Goal: Information Seeking & Learning: Learn about a topic

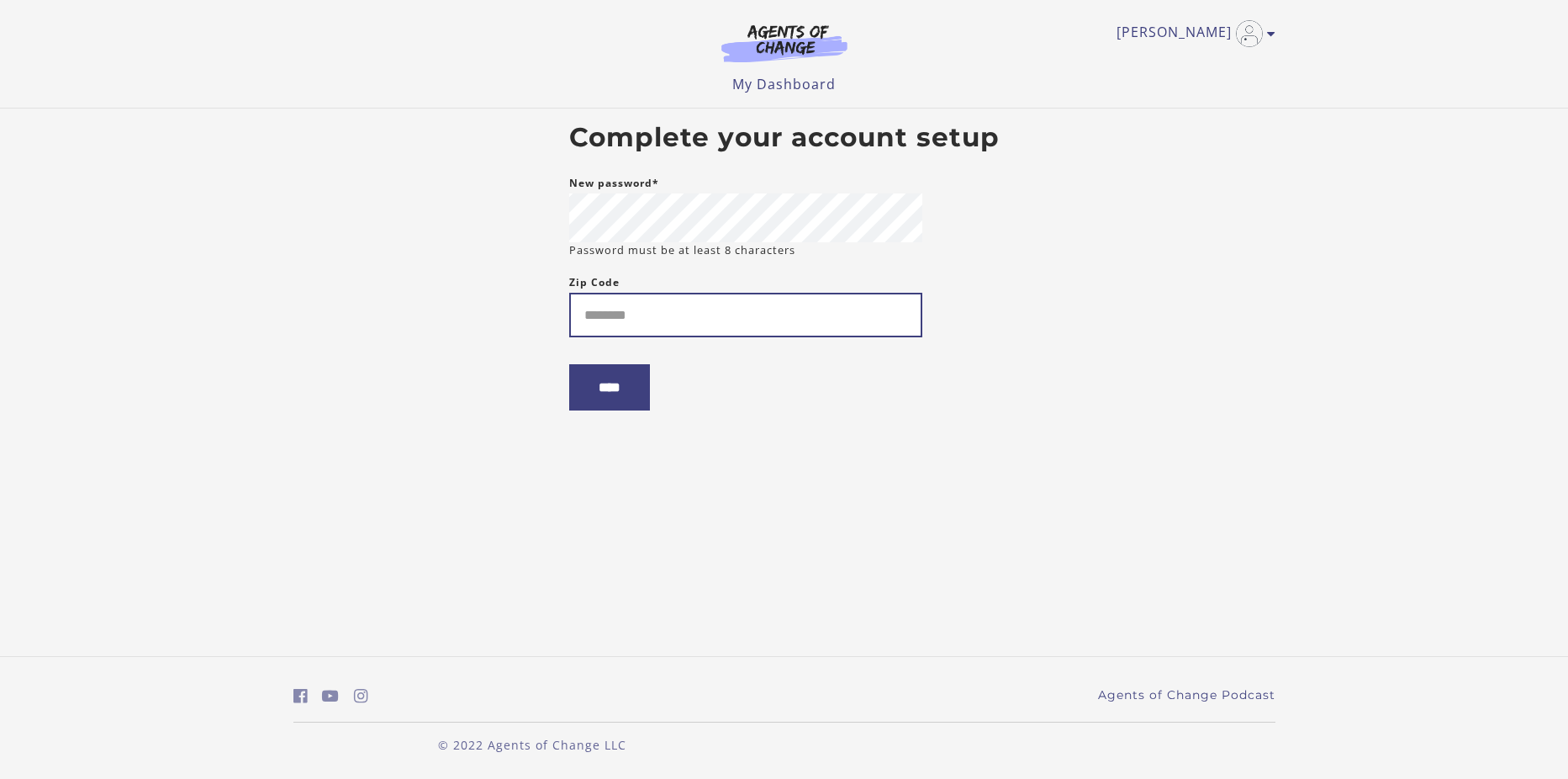
click at [595, 315] on input "Zip Code" at bounding box center [746, 315] width 353 height 44
type input "*****"
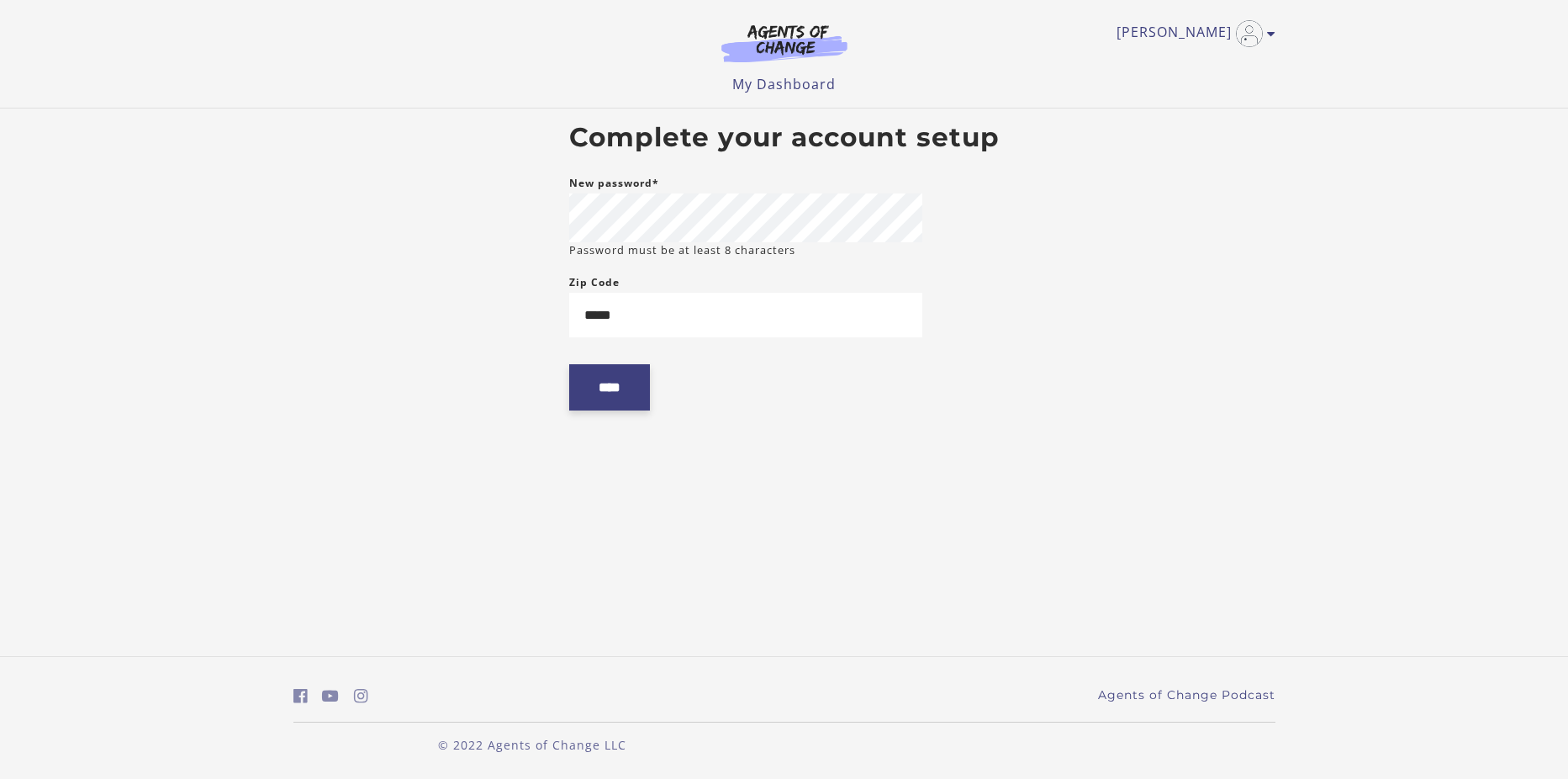
click at [590, 390] on input "****" at bounding box center [609, 388] width 80 height 46
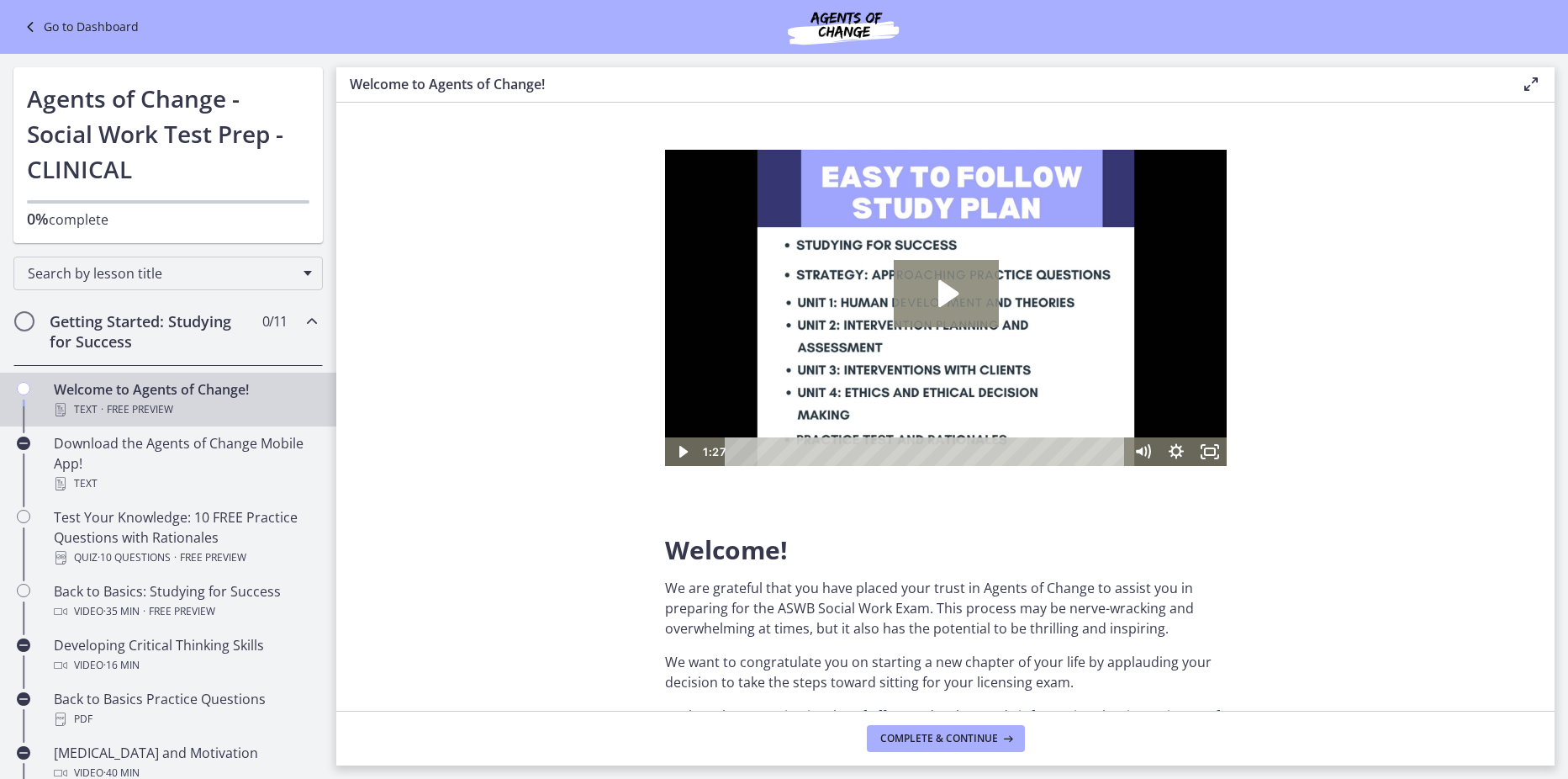
click at [962, 287] on icon "Play Video: c1o6hcmjueu5qasqsu00.mp4" at bounding box center [946, 294] width 105 height 67
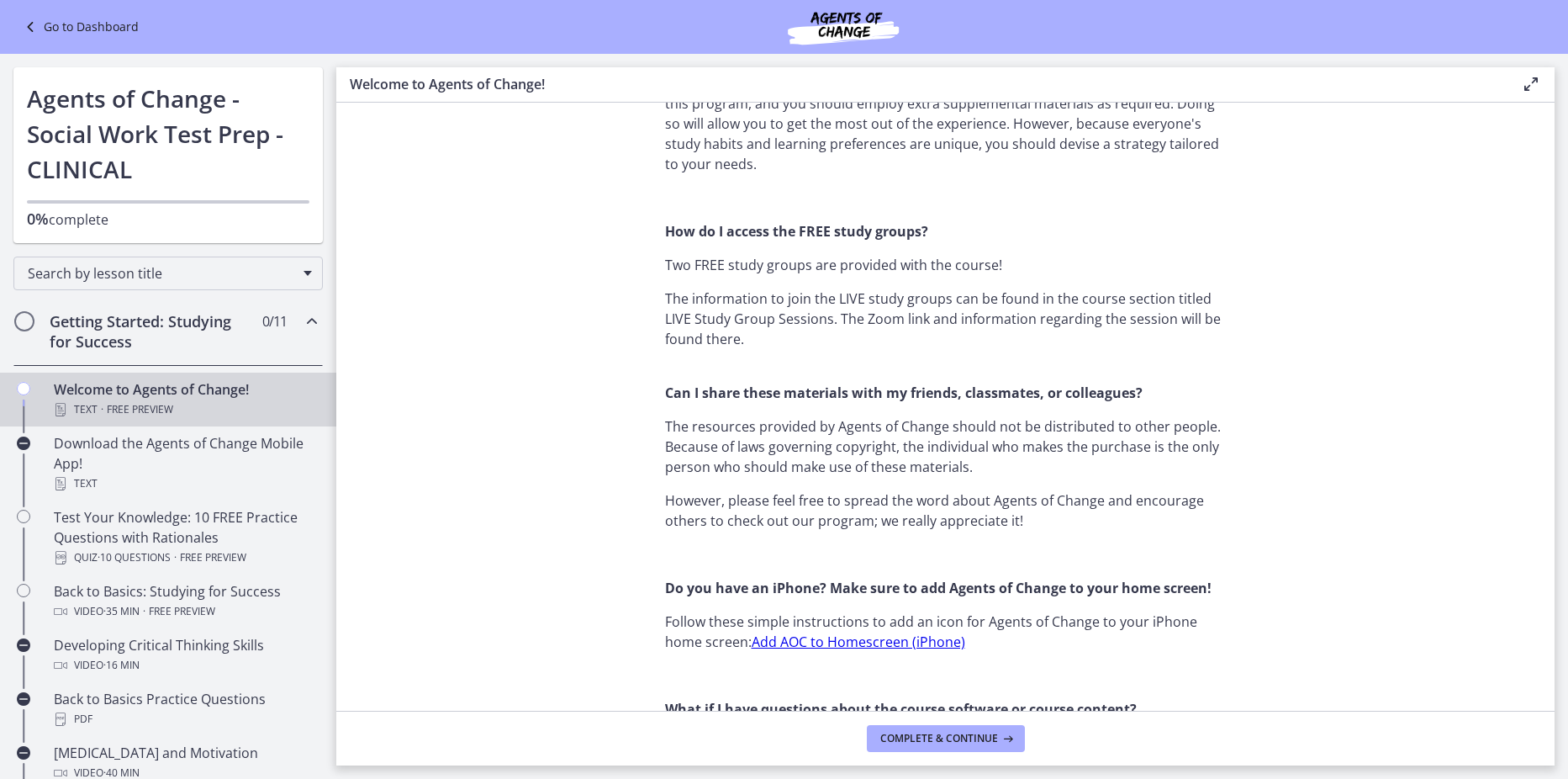
scroll to position [1293, 0]
click at [966, 732] on span "Complete & continue" at bounding box center [940, 738] width 118 height 14
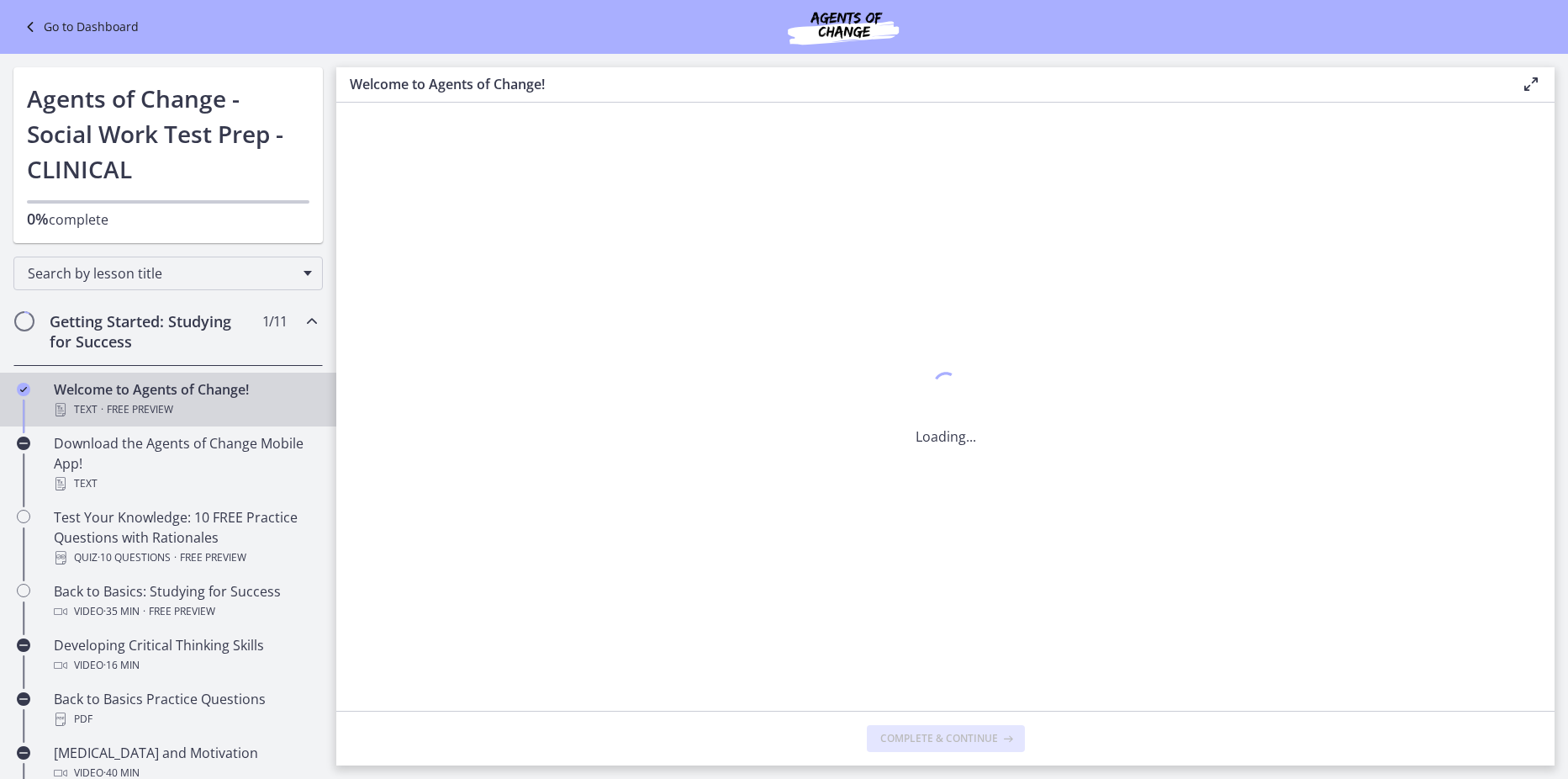
scroll to position [0, 0]
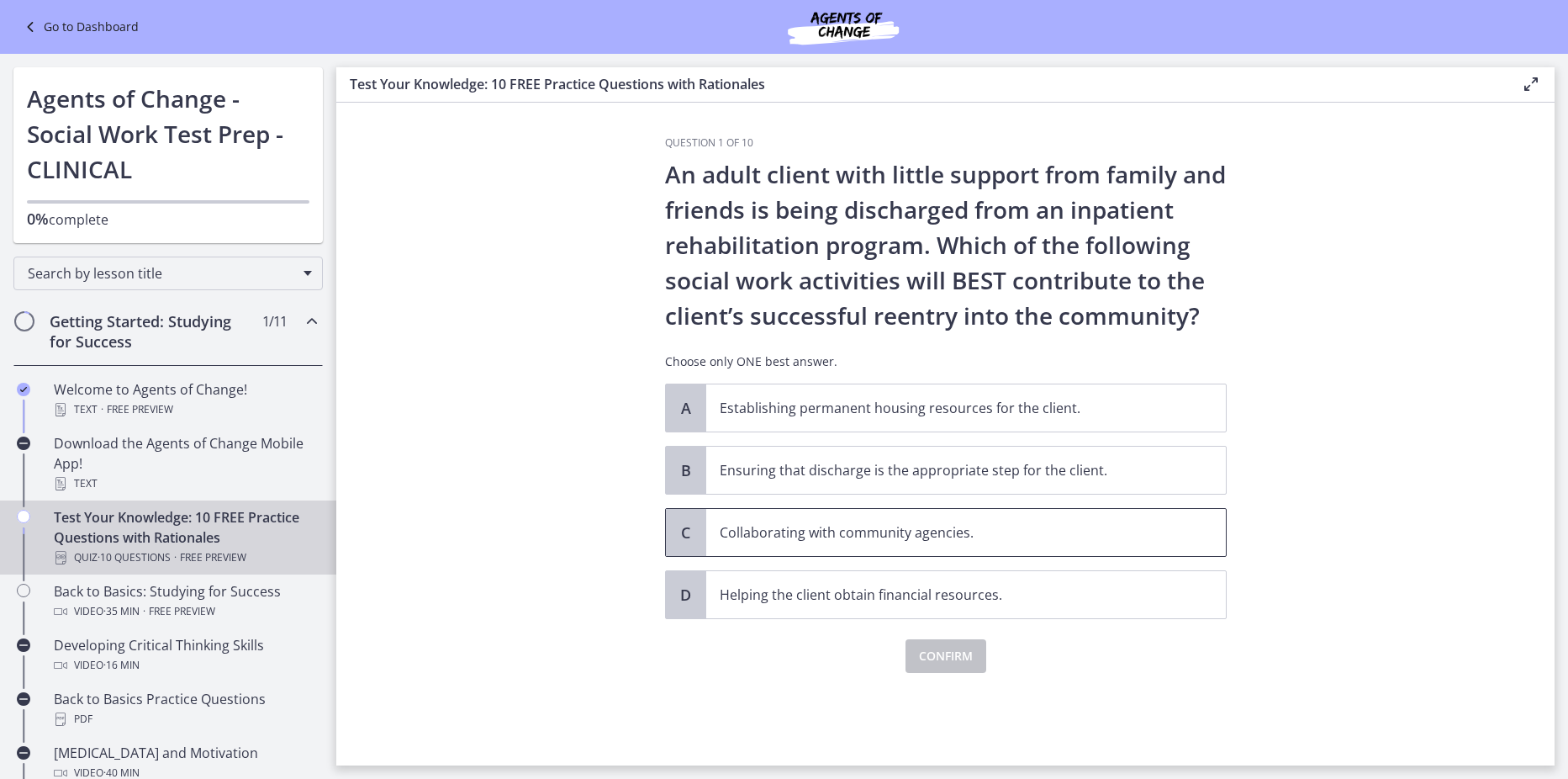
click at [764, 521] on span "Collaborating with community agencies." at bounding box center [965, 532] width 520 height 47
click at [934, 653] on span "Confirm" at bounding box center [946, 656] width 54 height 20
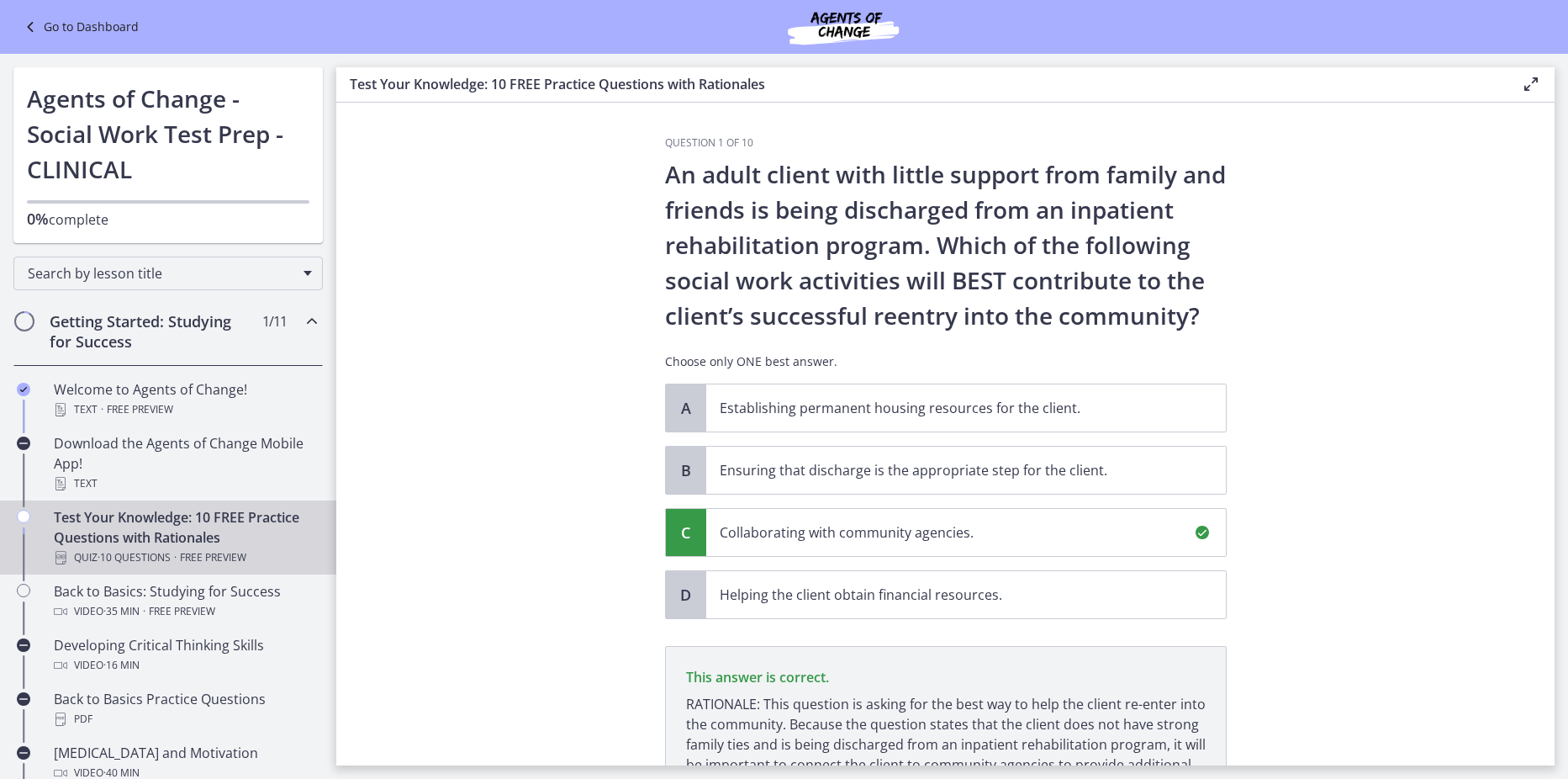
scroll to position [172, 0]
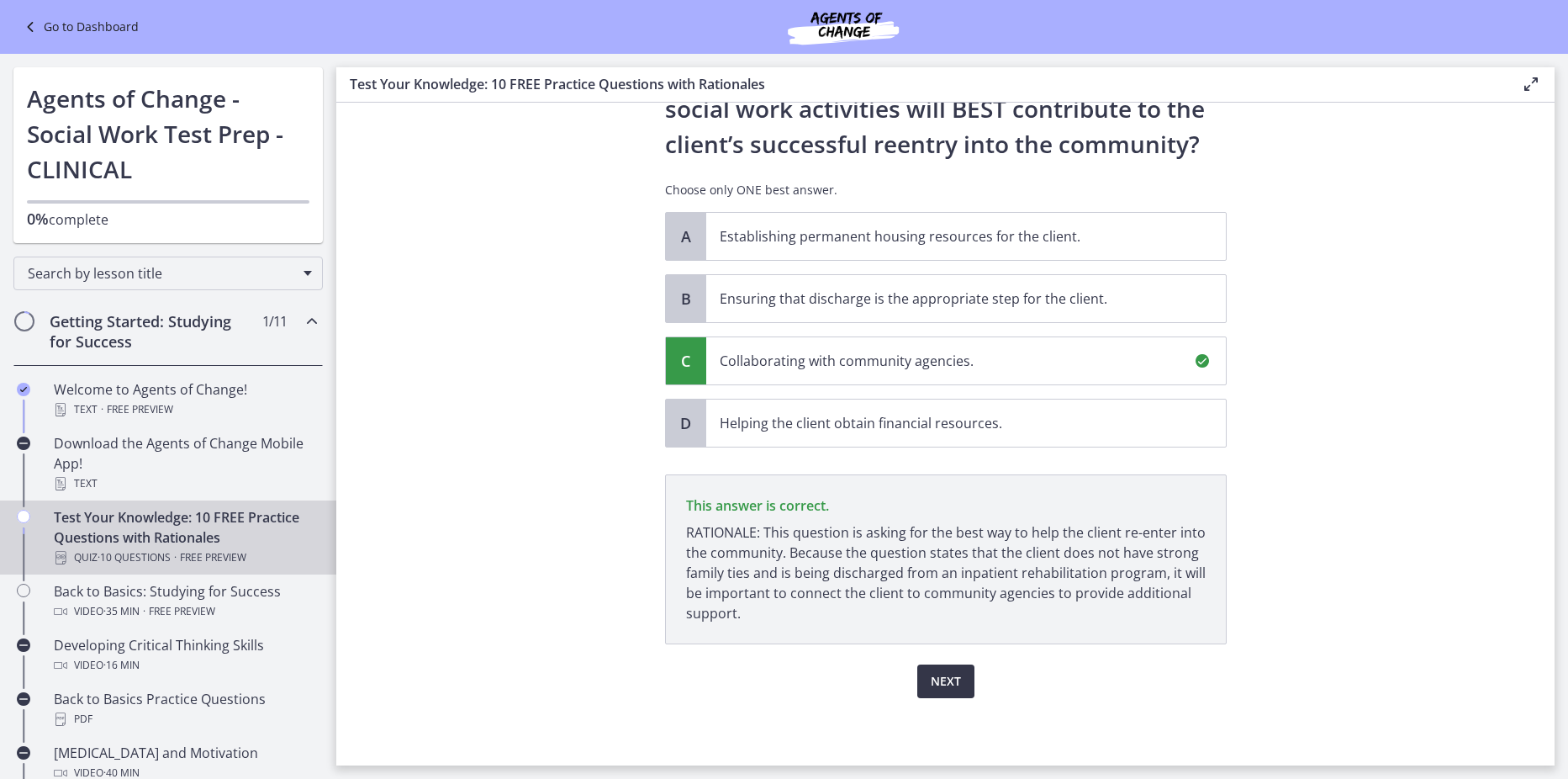
click at [939, 696] on button "Next" at bounding box center [946, 681] width 57 height 33
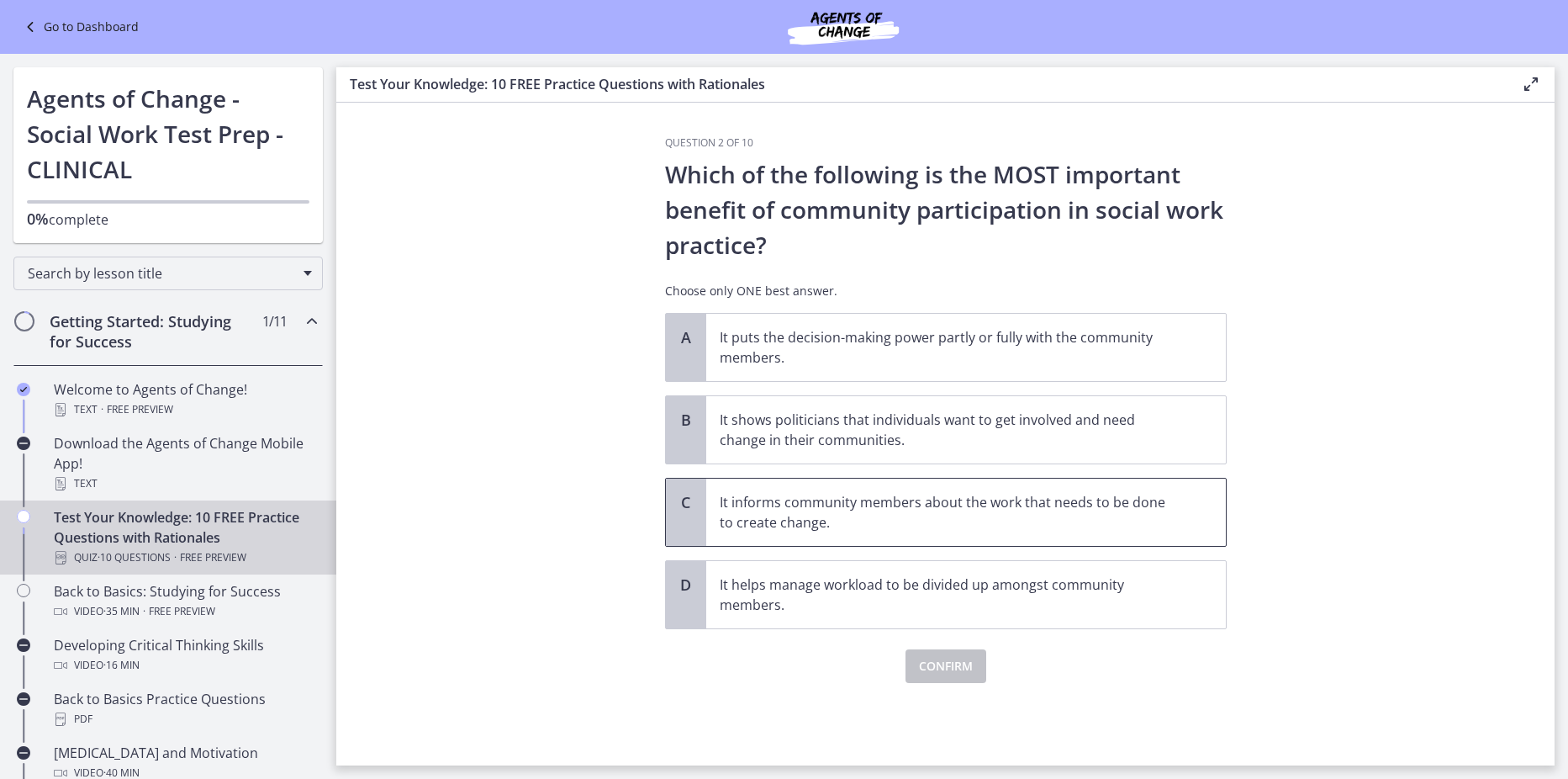
click at [934, 512] on p "It informs community members about the work that needs to be done to create cha…" at bounding box center [950, 512] width 460 height 41
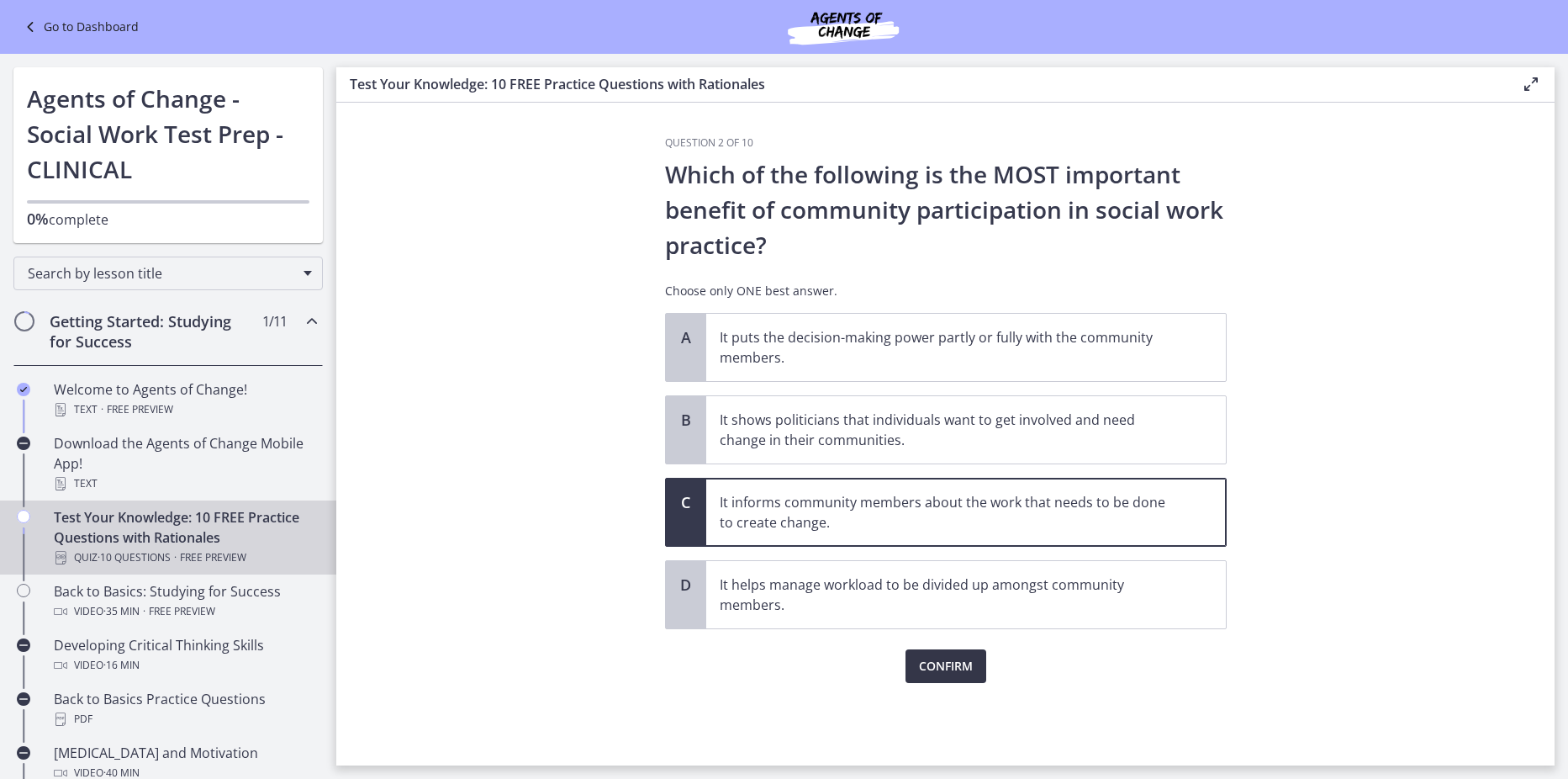
click at [949, 658] on span "Confirm" at bounding box center [946, 666] width 54 height 20
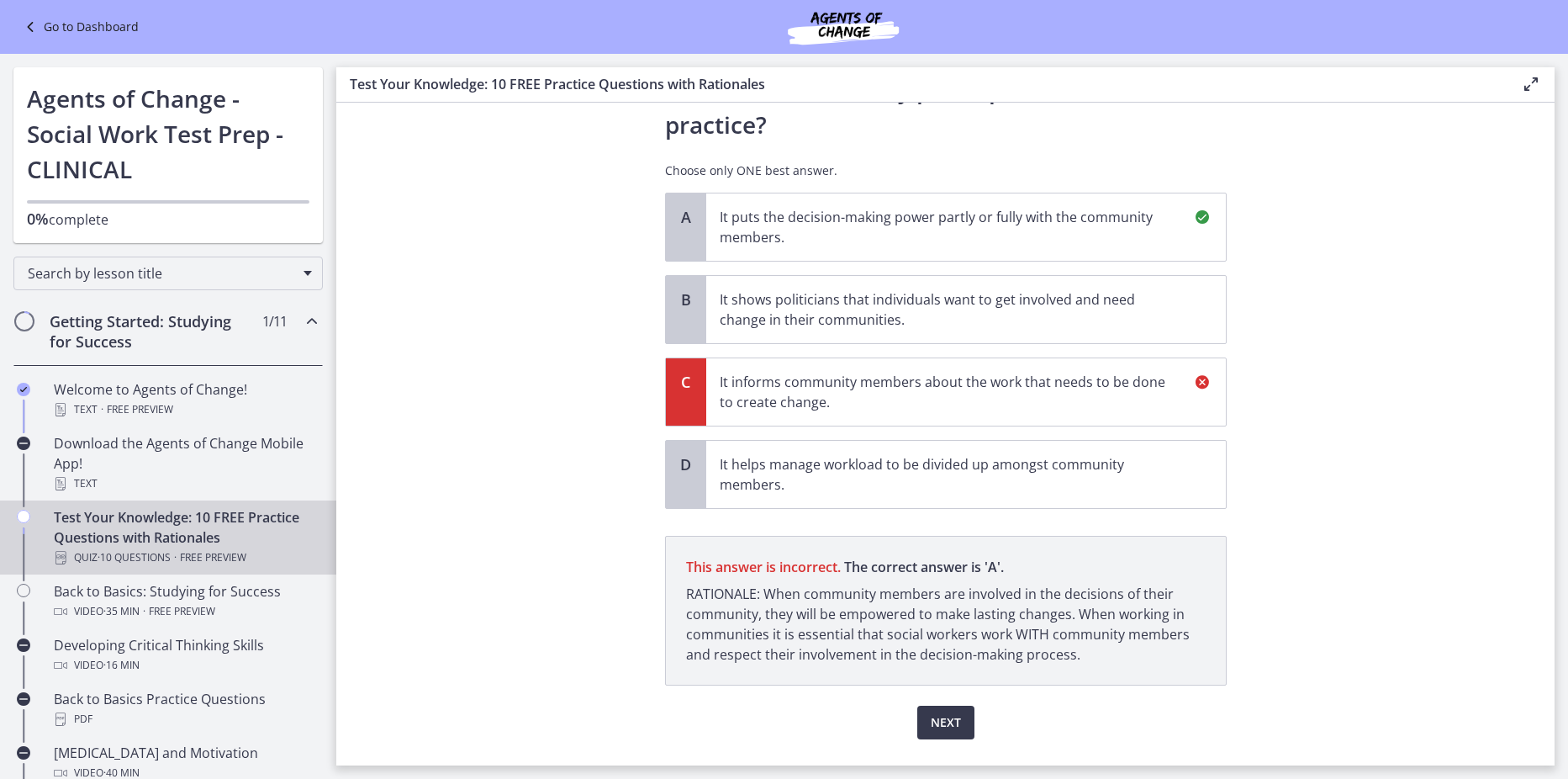
scroll to position [162, 0]
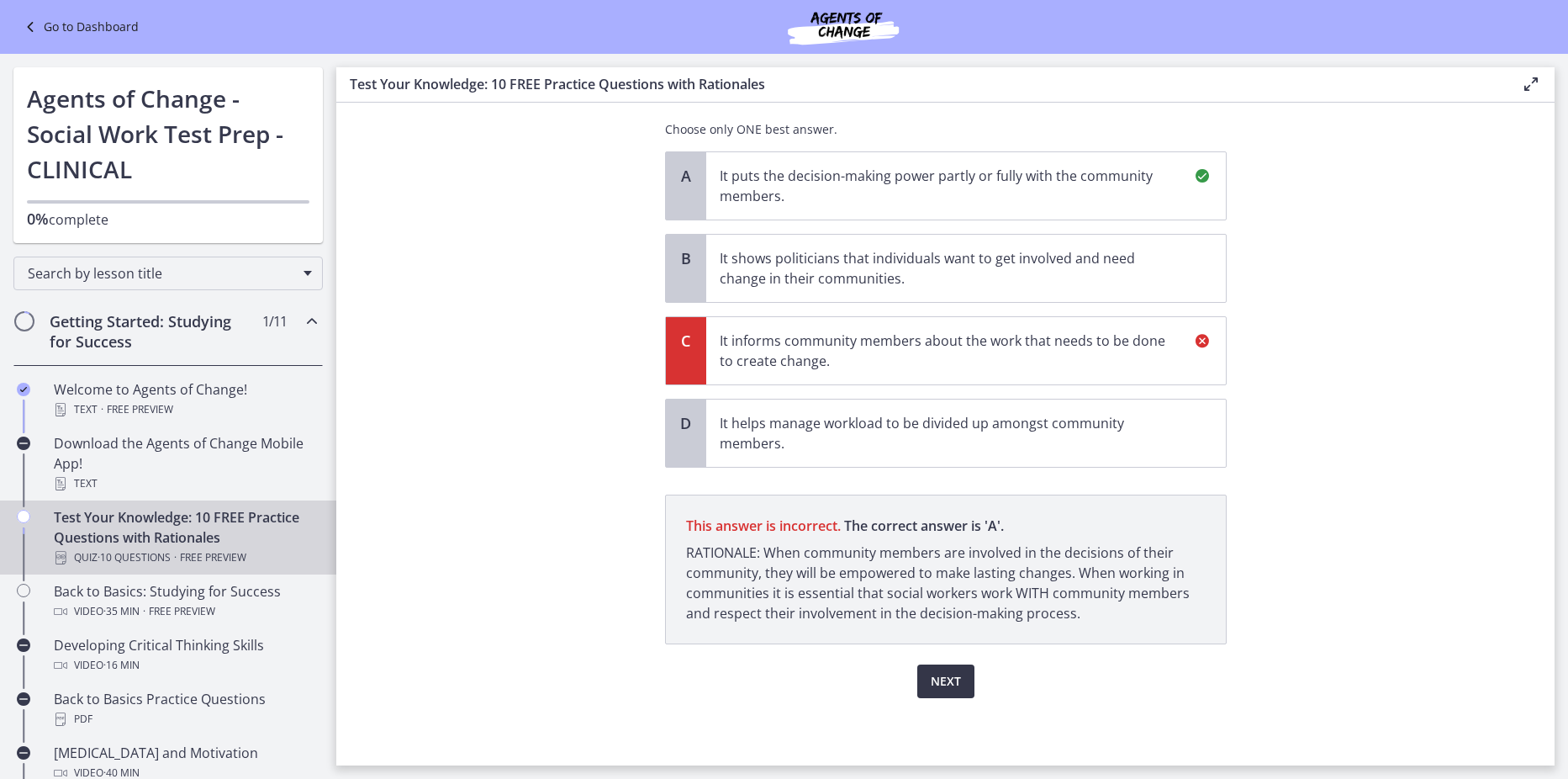
click at [942, 688] on span "Next" at bounding box center [946, 681] width 30 height 20
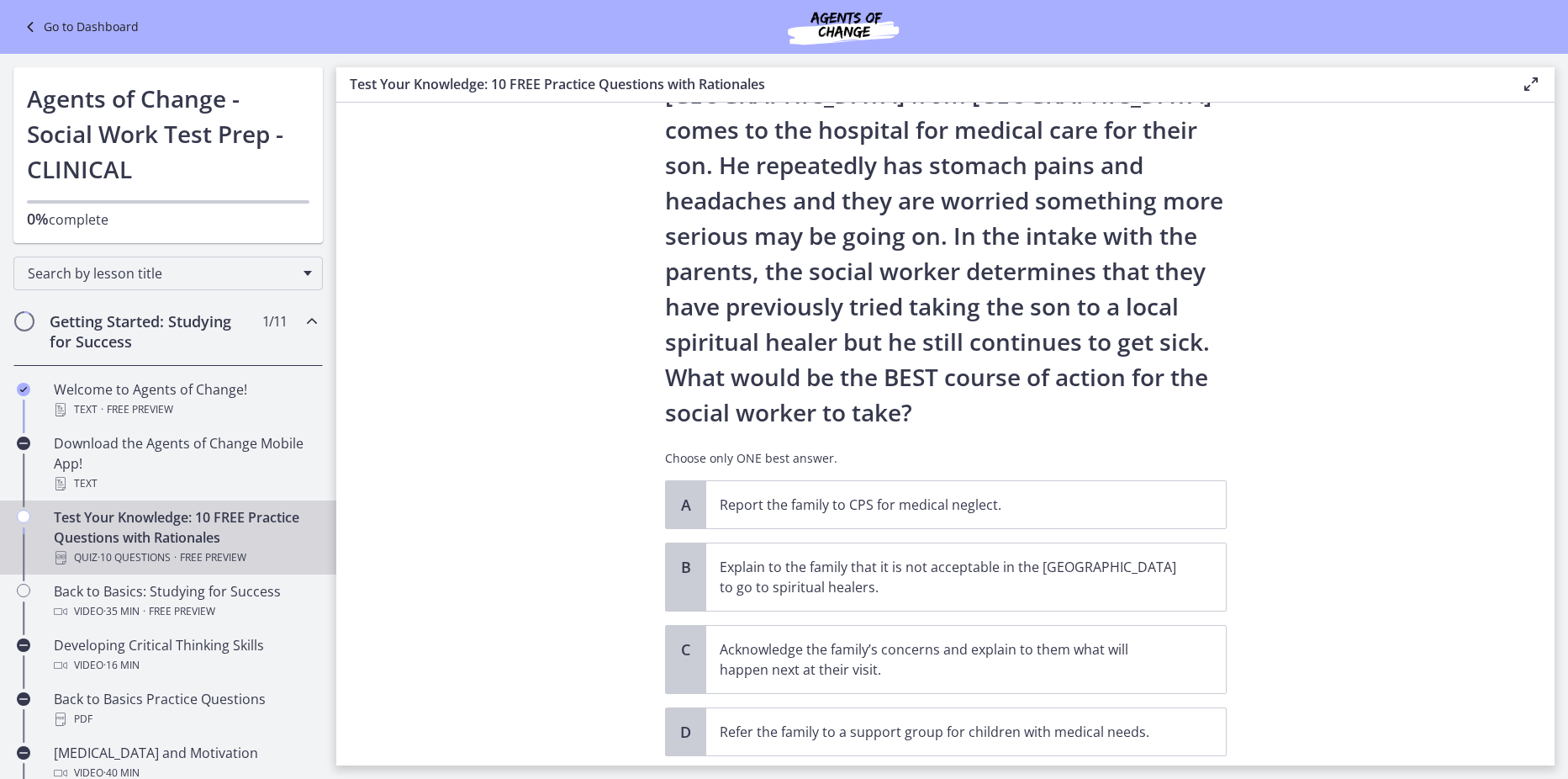
scroll to position [117, 0]
click at [1037, 505] on p "Report the family to CPS for medical neglect." at bounding box center [950, 503] width 460 height 20
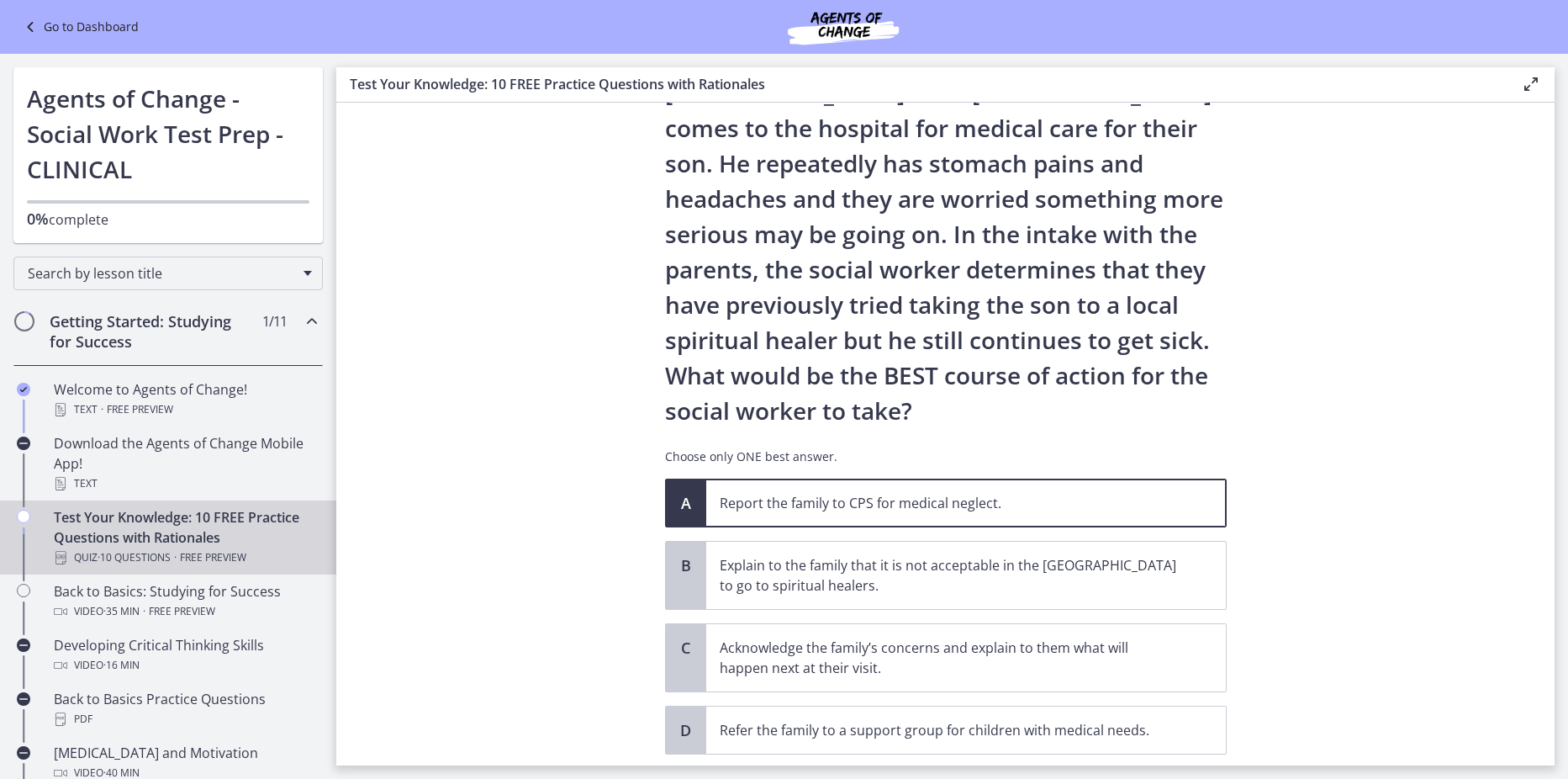
scroll to position [227, 0]
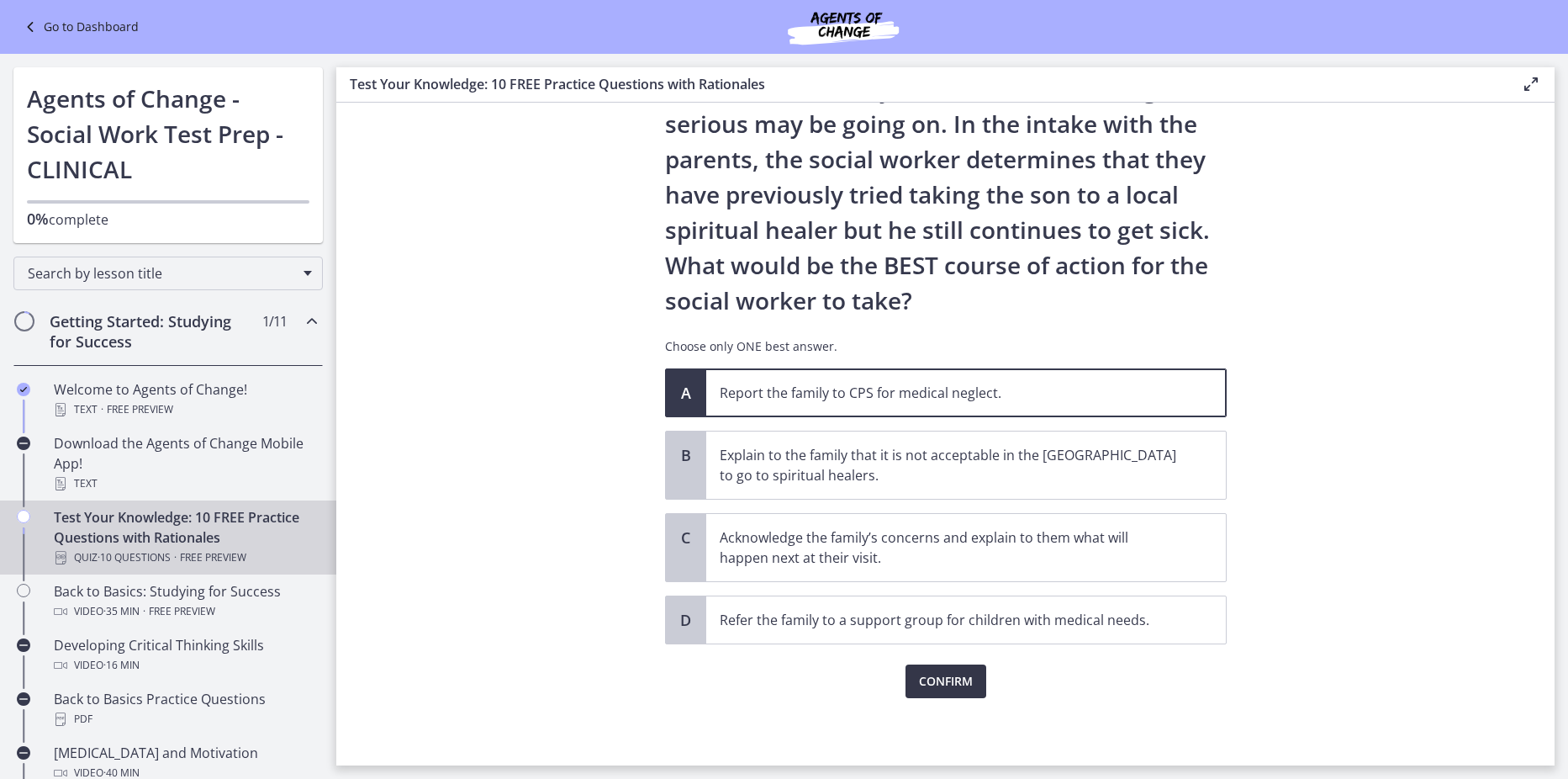
click at [954, 683] on span "Confirm" at bounding box center [946, 681] width 54 height 20
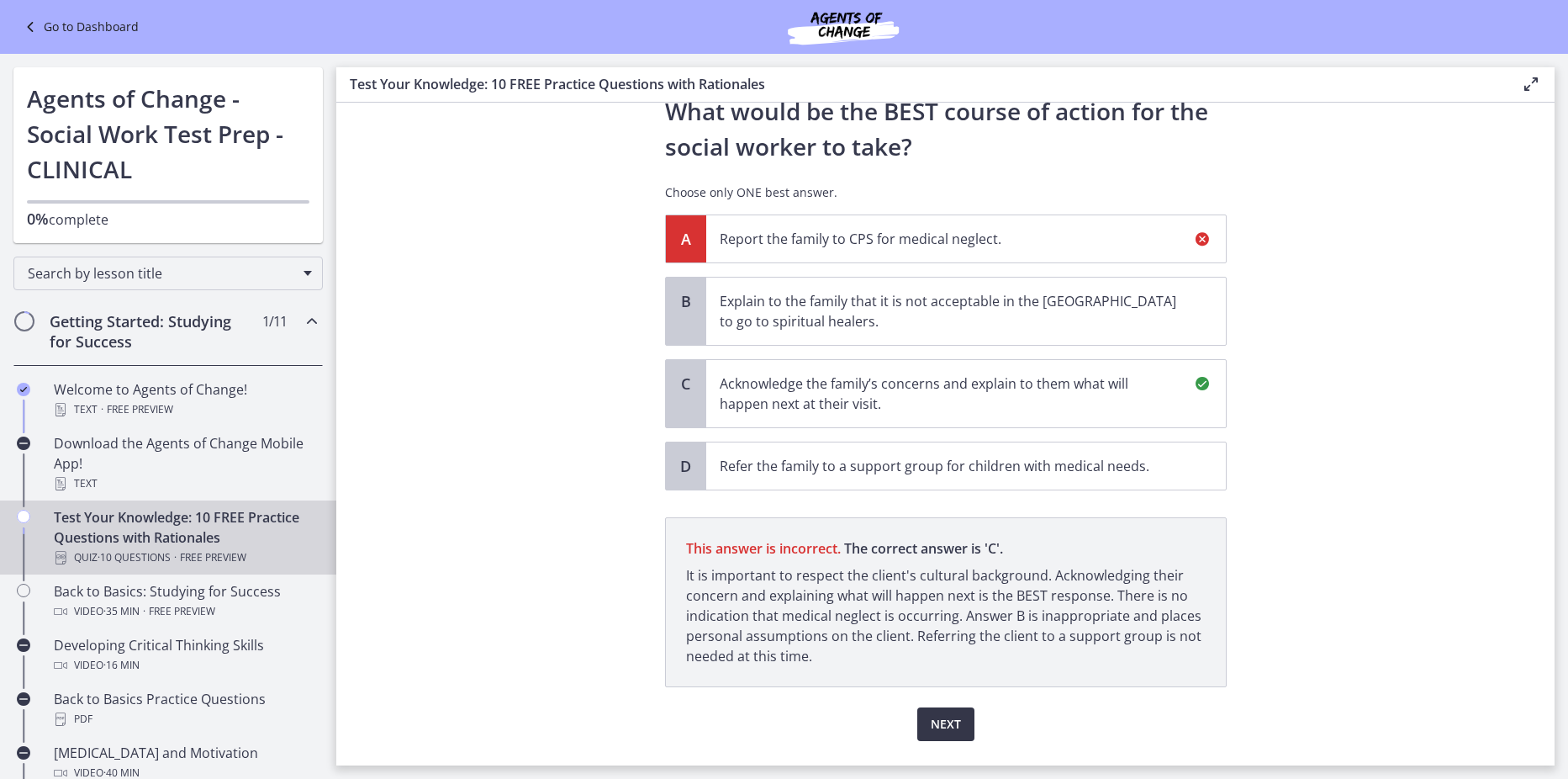
scroll to position [424, 0]
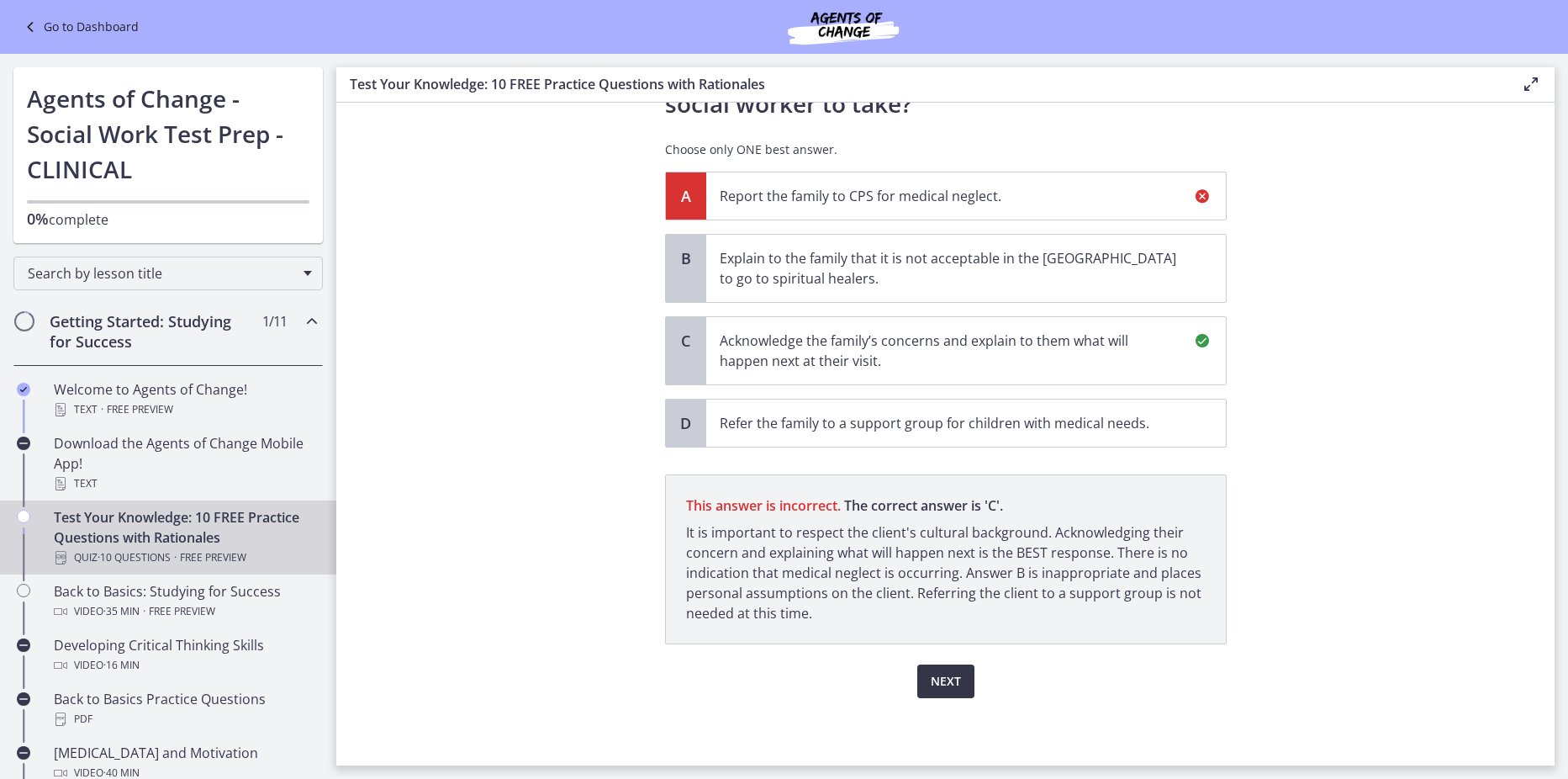
click at [944, 680] on span "Next" at bounding box center [946, 681] width 30 height 20
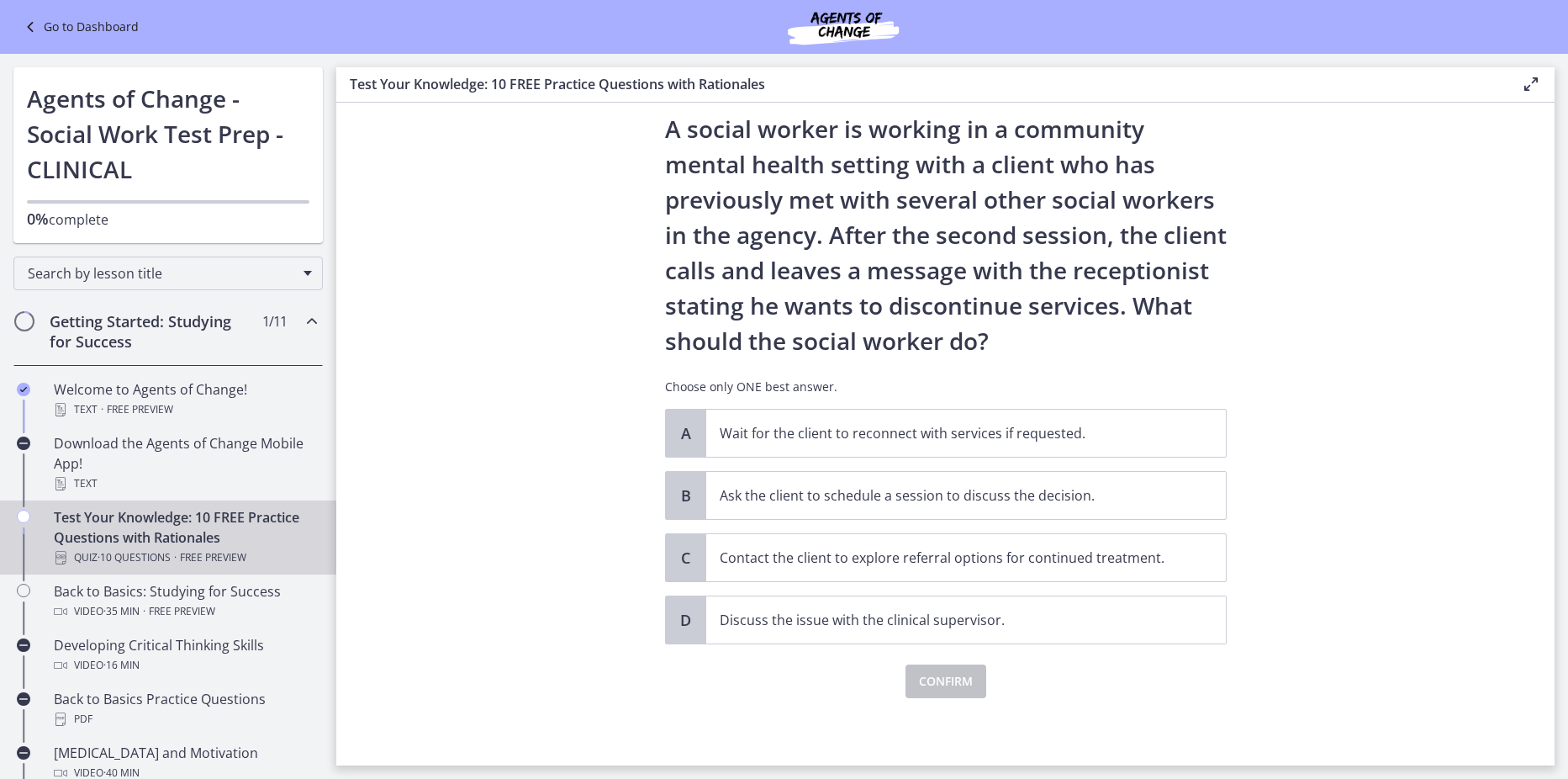
scroll to position [0, 0]
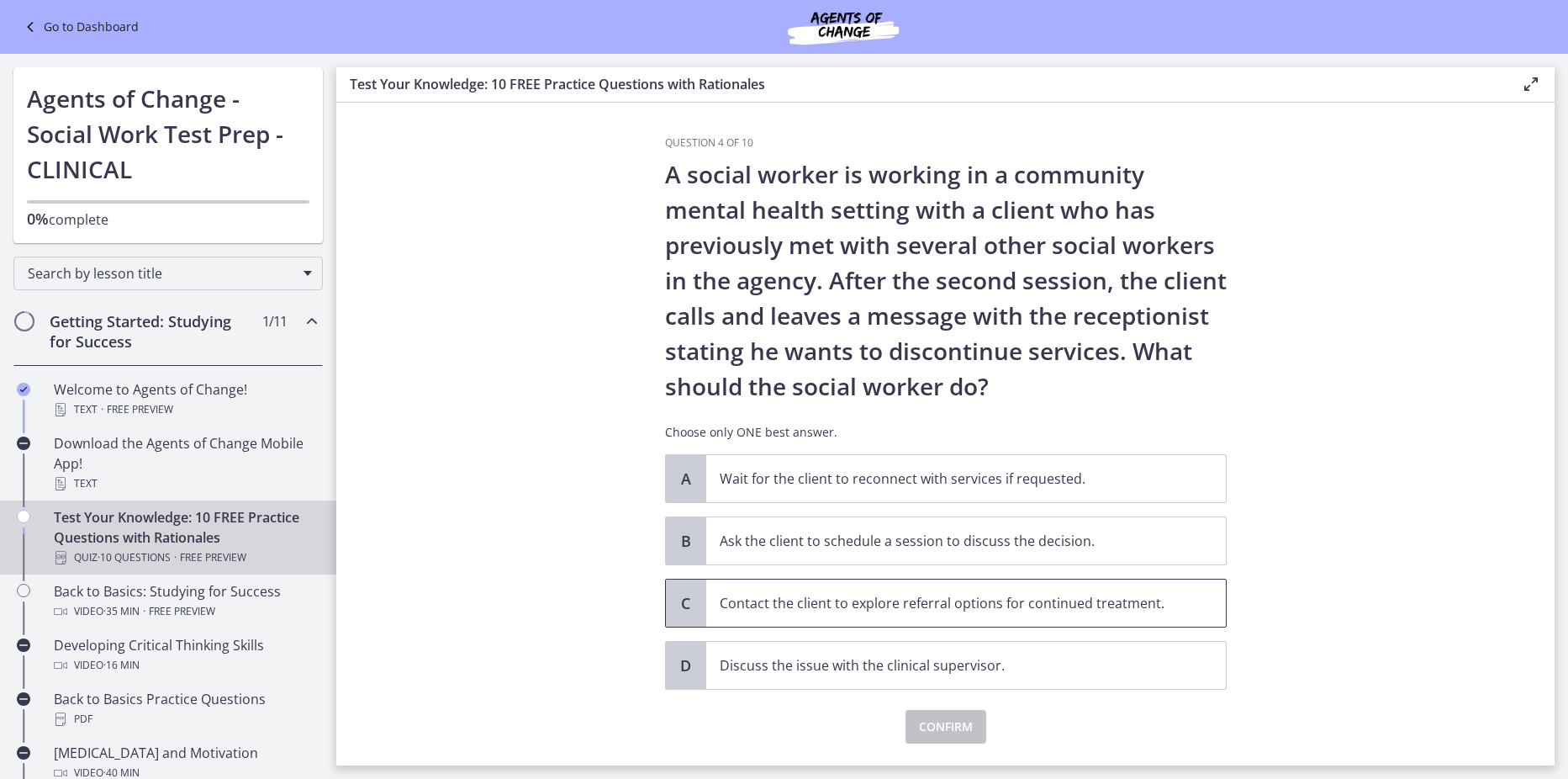
click at [844, 600] on p "Contact the client to explore referral options for continued treatment." at bounding box center [950, 603] width 460 height 20
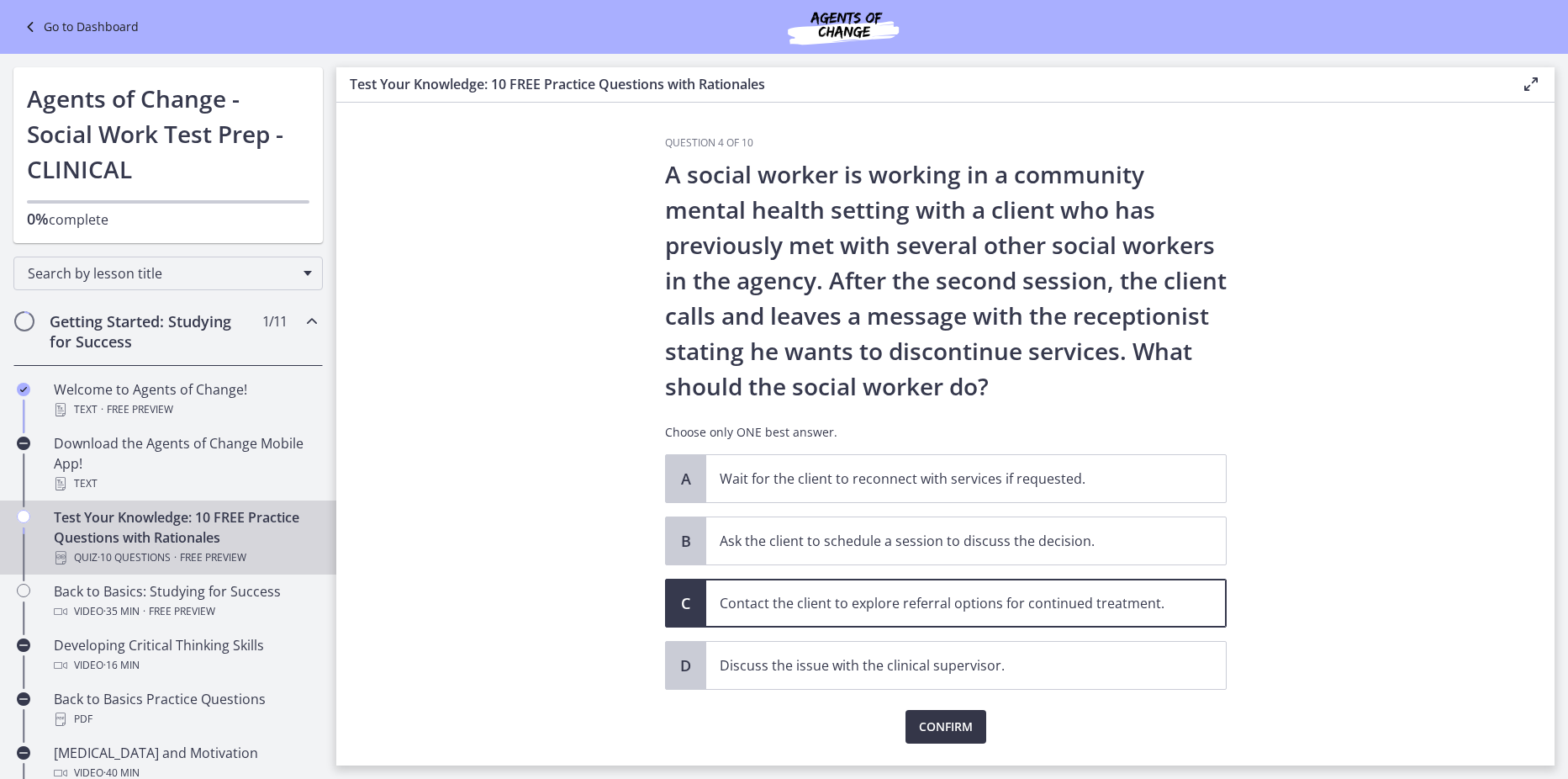
click at [932, 725] on span "Confirm" at bounding box center [946, 726] width 54 height 20
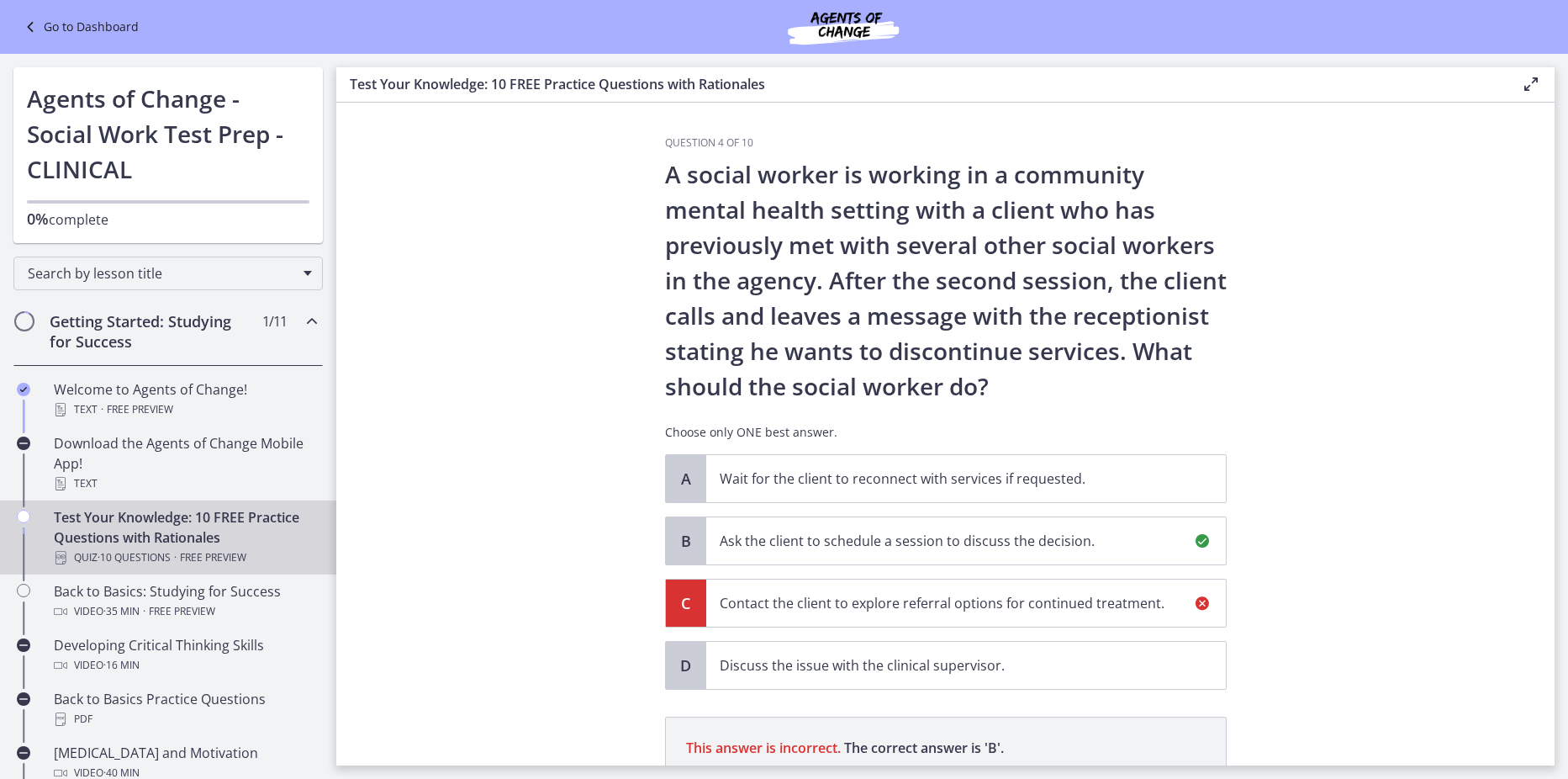
scroll to position [242, 0]
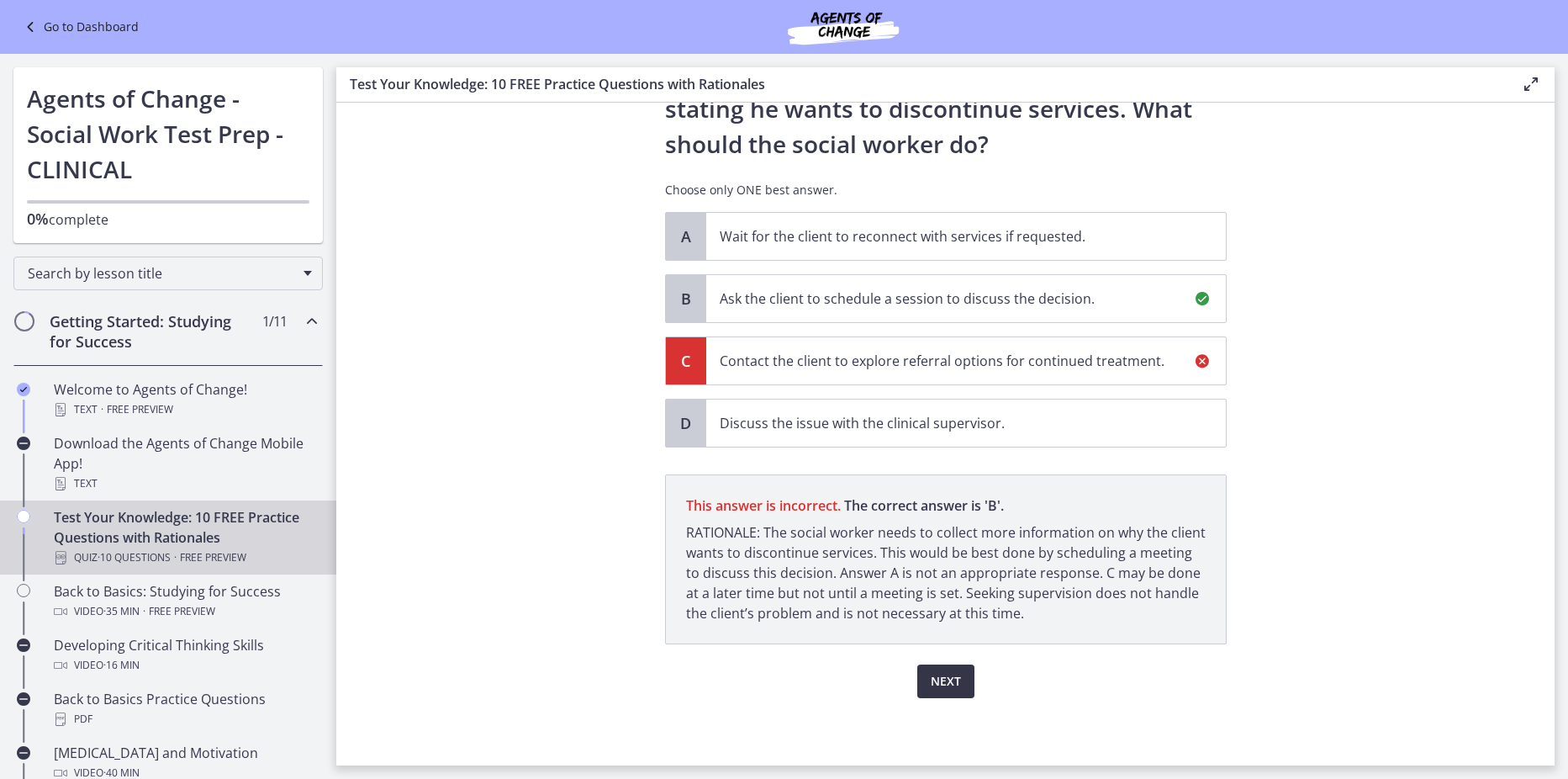
click at [939, 685] on span "Next" at bounding box center [946, 681] width 30 height 20
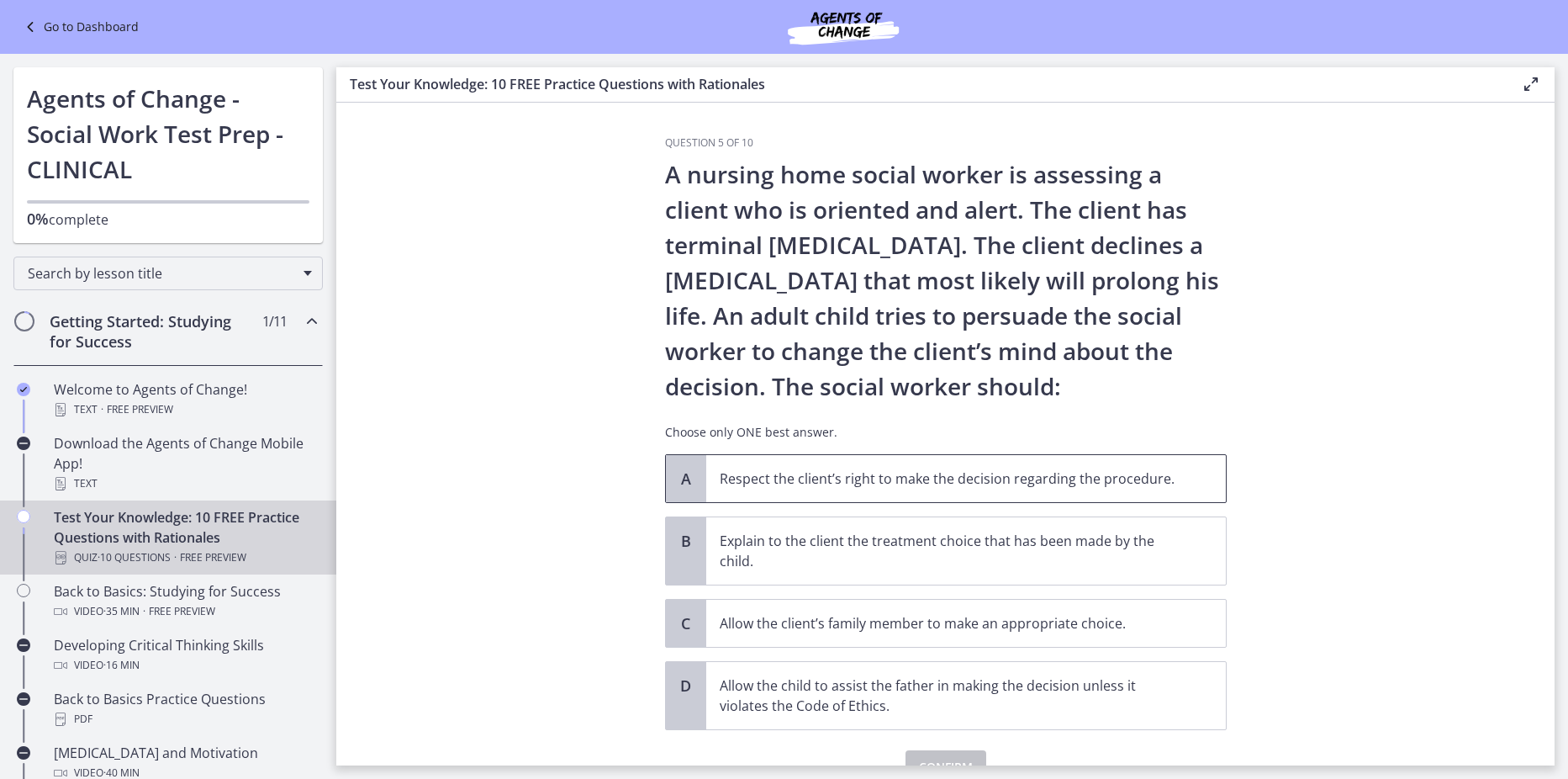
click at [989, 475] on p "Respect the client’s right to make the decision regarding the procedure." at bounding box center [950, 479] width 460 height 20
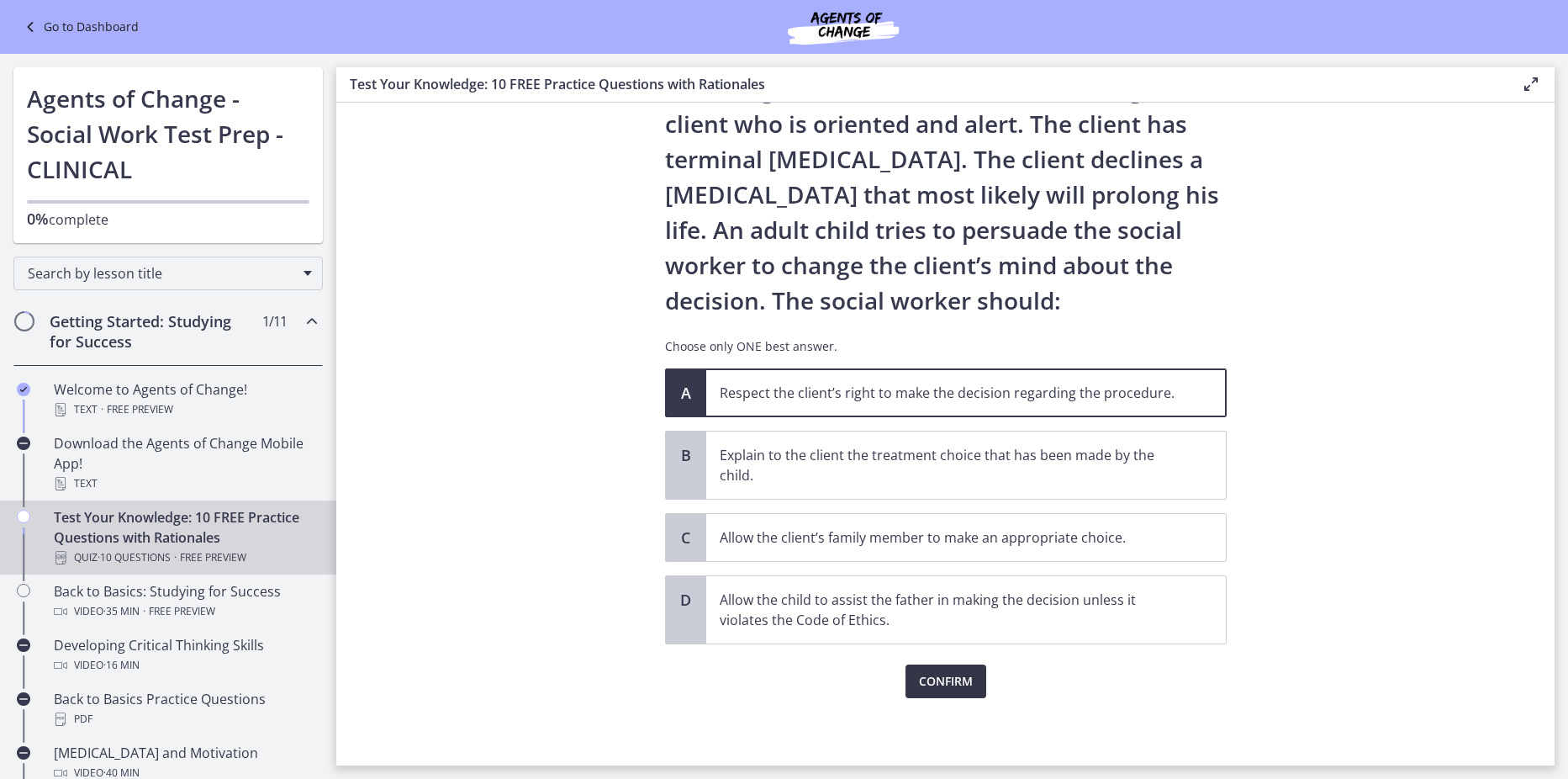
click at [929, 687] on span "Confirm" at bounding box center [946, 681] width 54 height 20
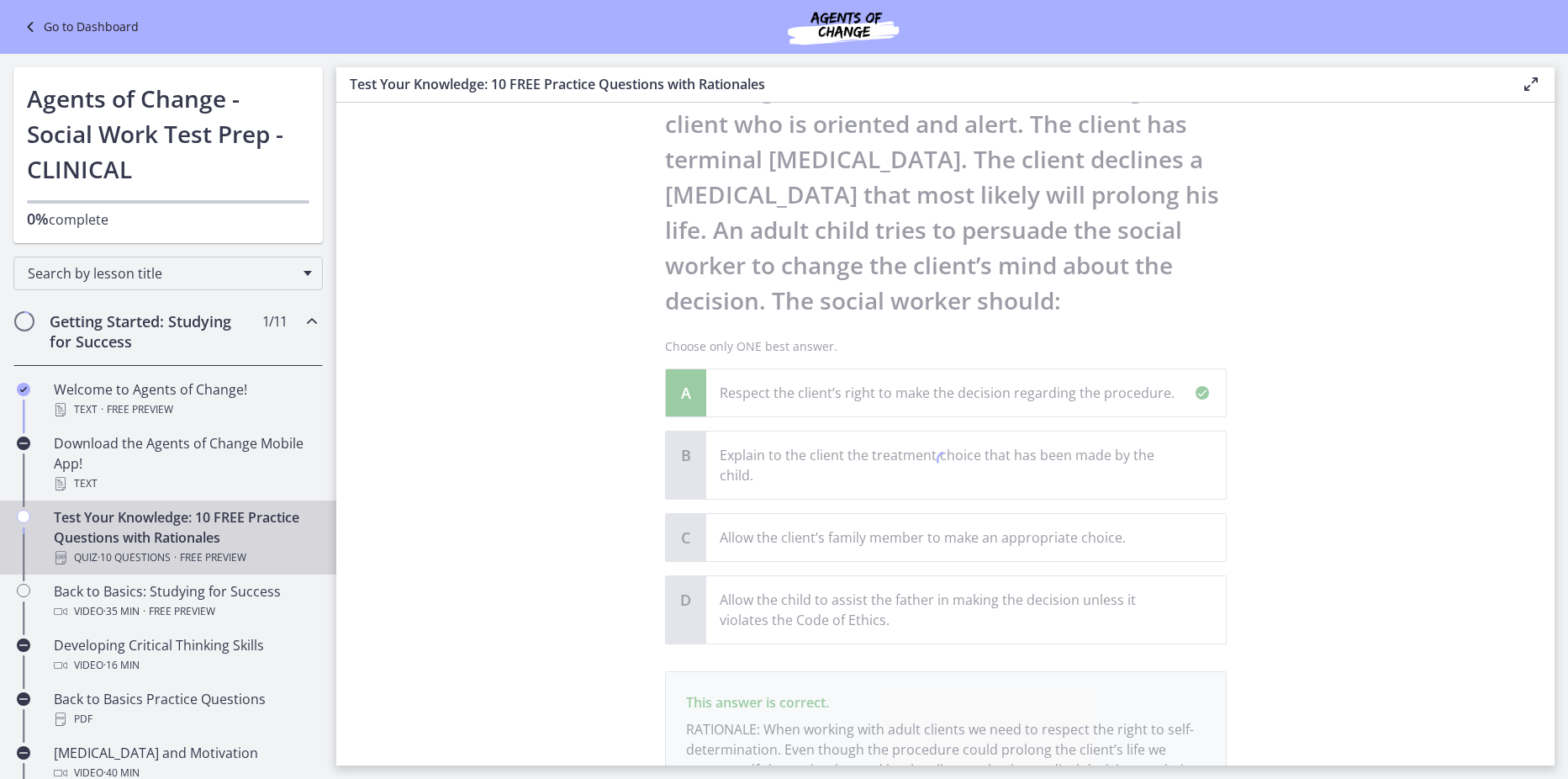
scroll to position [262, 0]
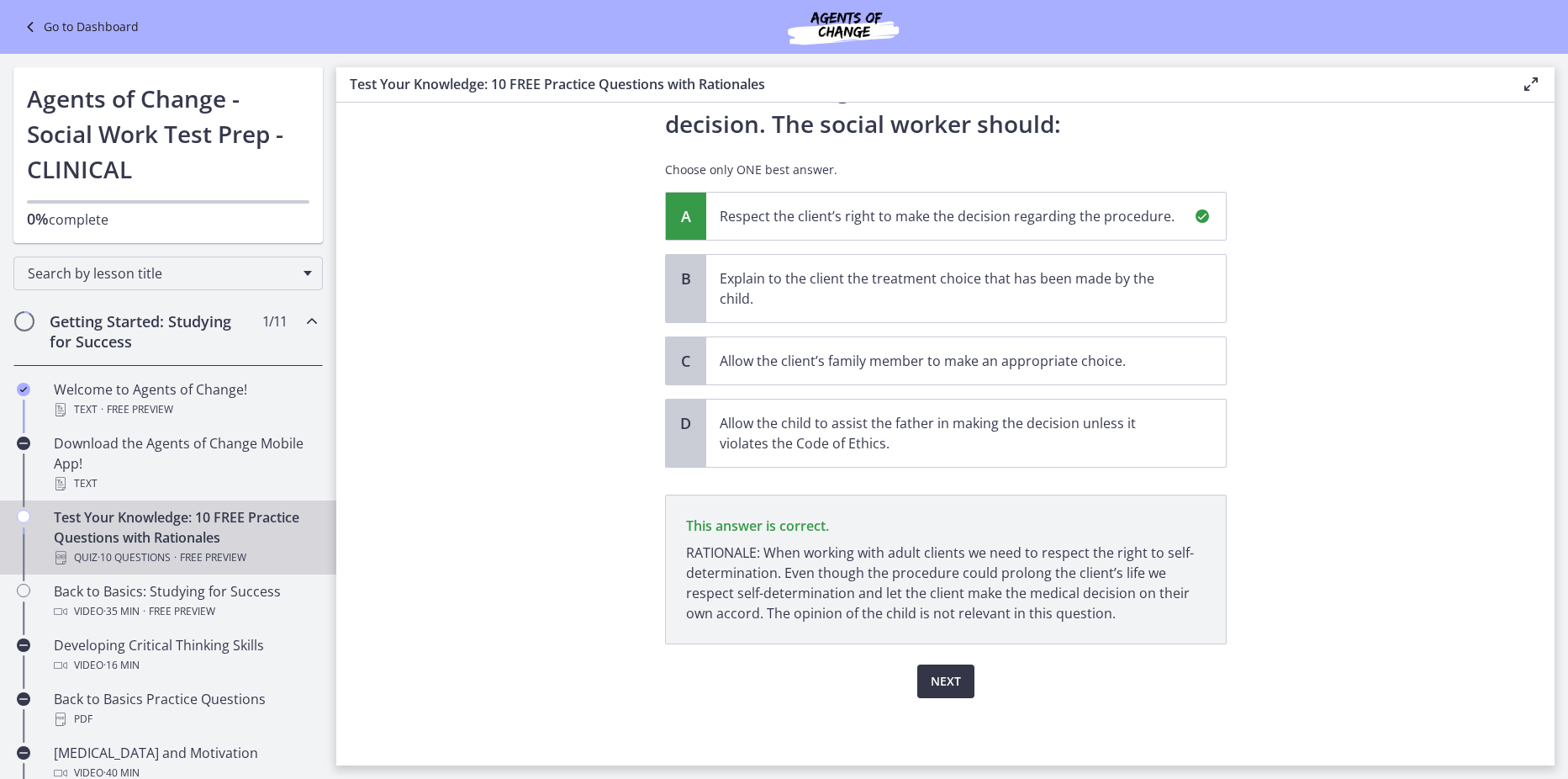
click at [934, 678] on span "Next" at bounding box center [946, 681] width 30 height 20
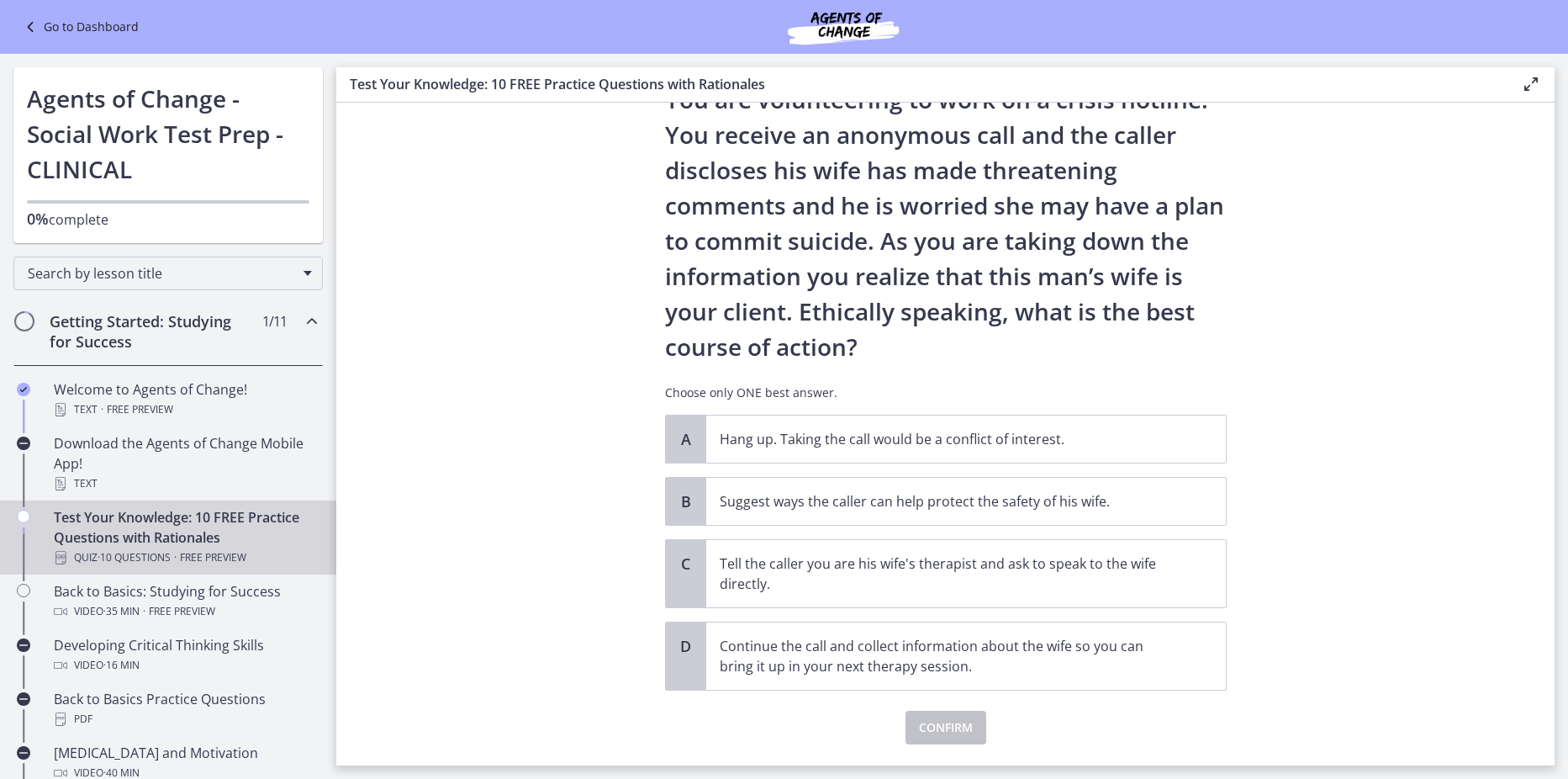
scroll to position [76, 0]
click at [999, 503] on p "Suggest ways the caller can help protect the safety of his wife." at bounding box center [950, 500] width 460 height 20
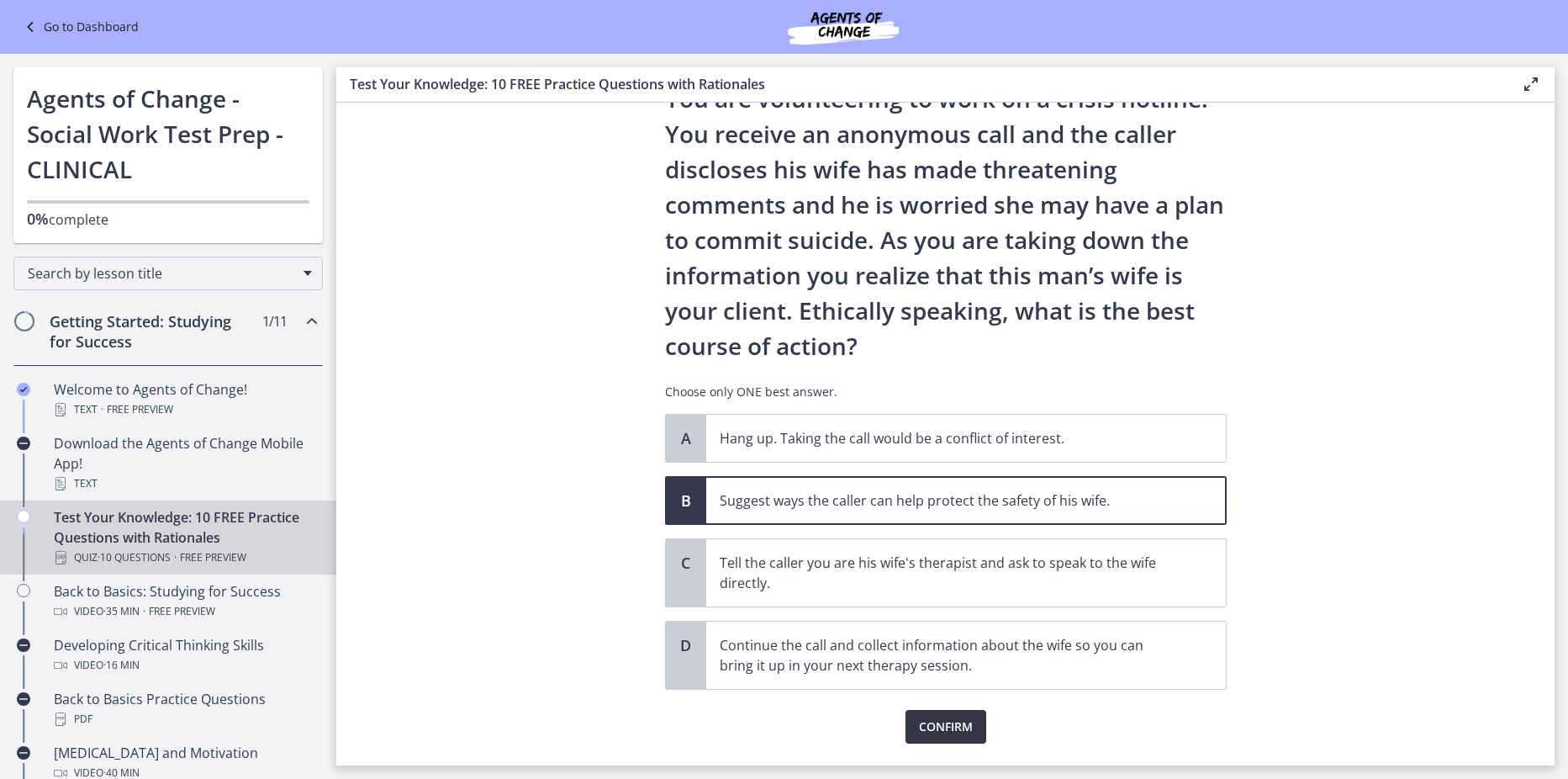
click at [934, 725] on span "Confirm" at bounding box center [946, 726] width 54 height 20
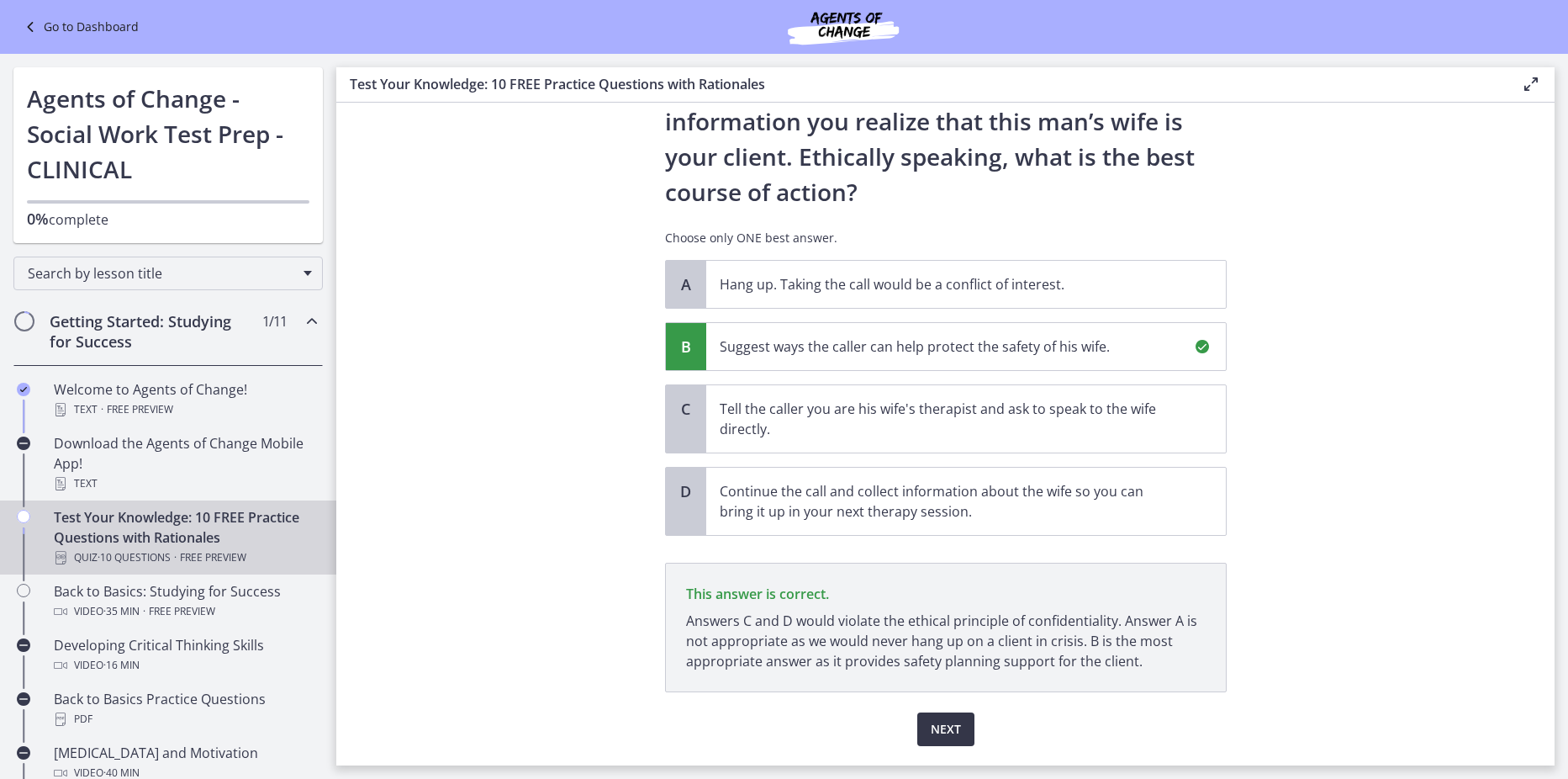
scroll to position [278, 0]
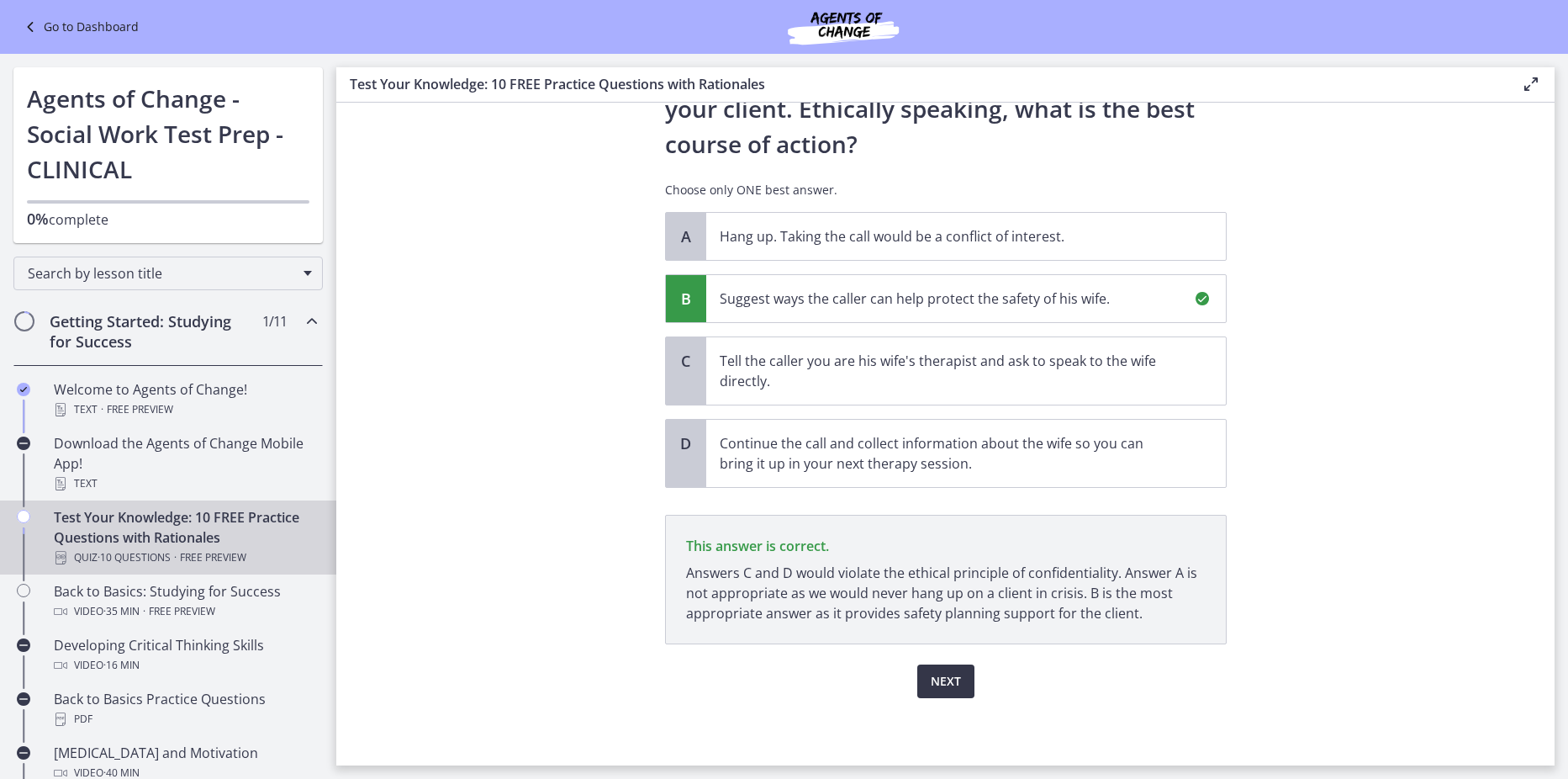
click at [937, 679] on span "Next" at bounding box center [946, 681] width 30 height 20
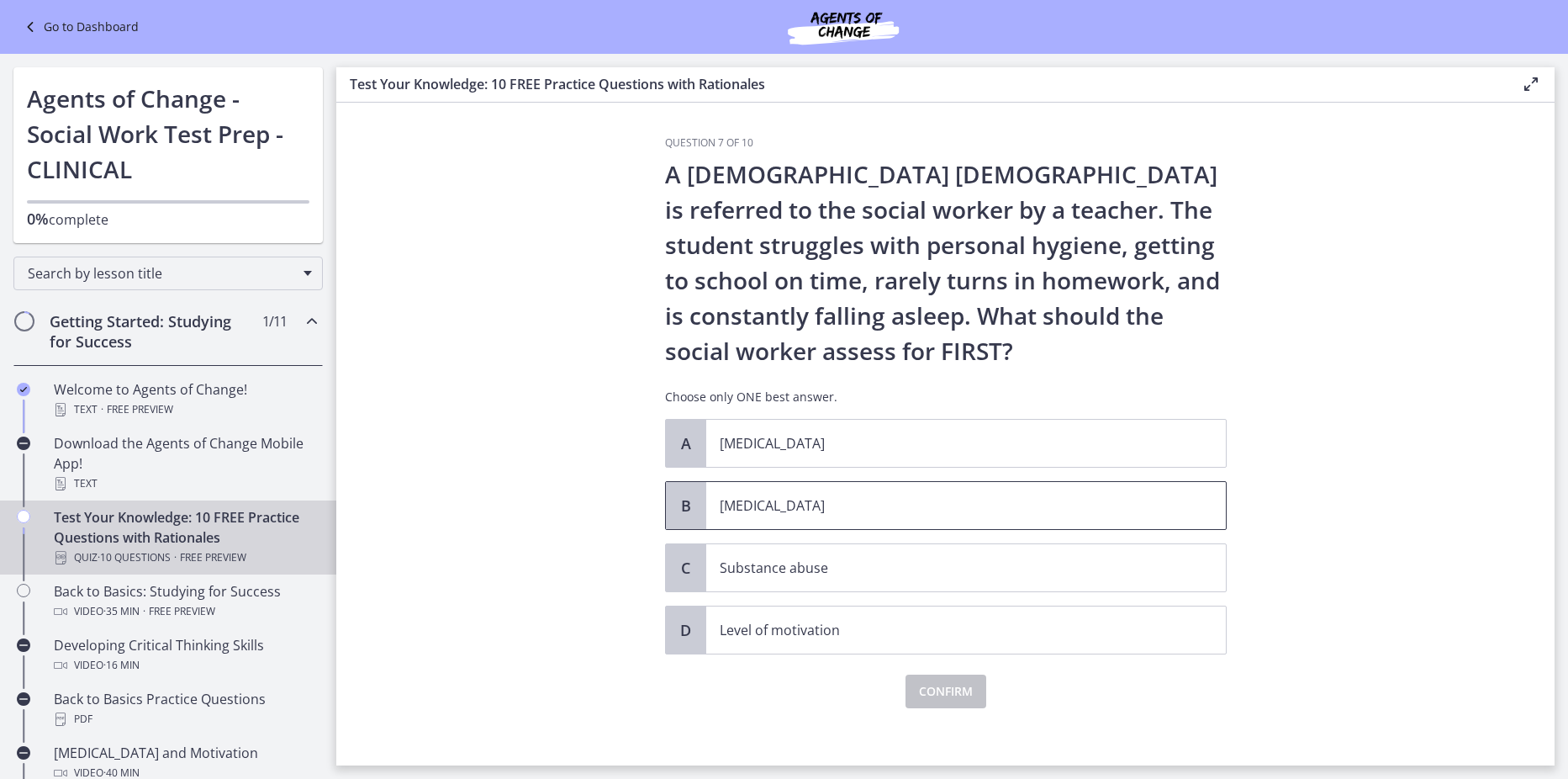
click at [753, 506] on p "Child neglect" at bounding box center [950, 506] width 460 height 20
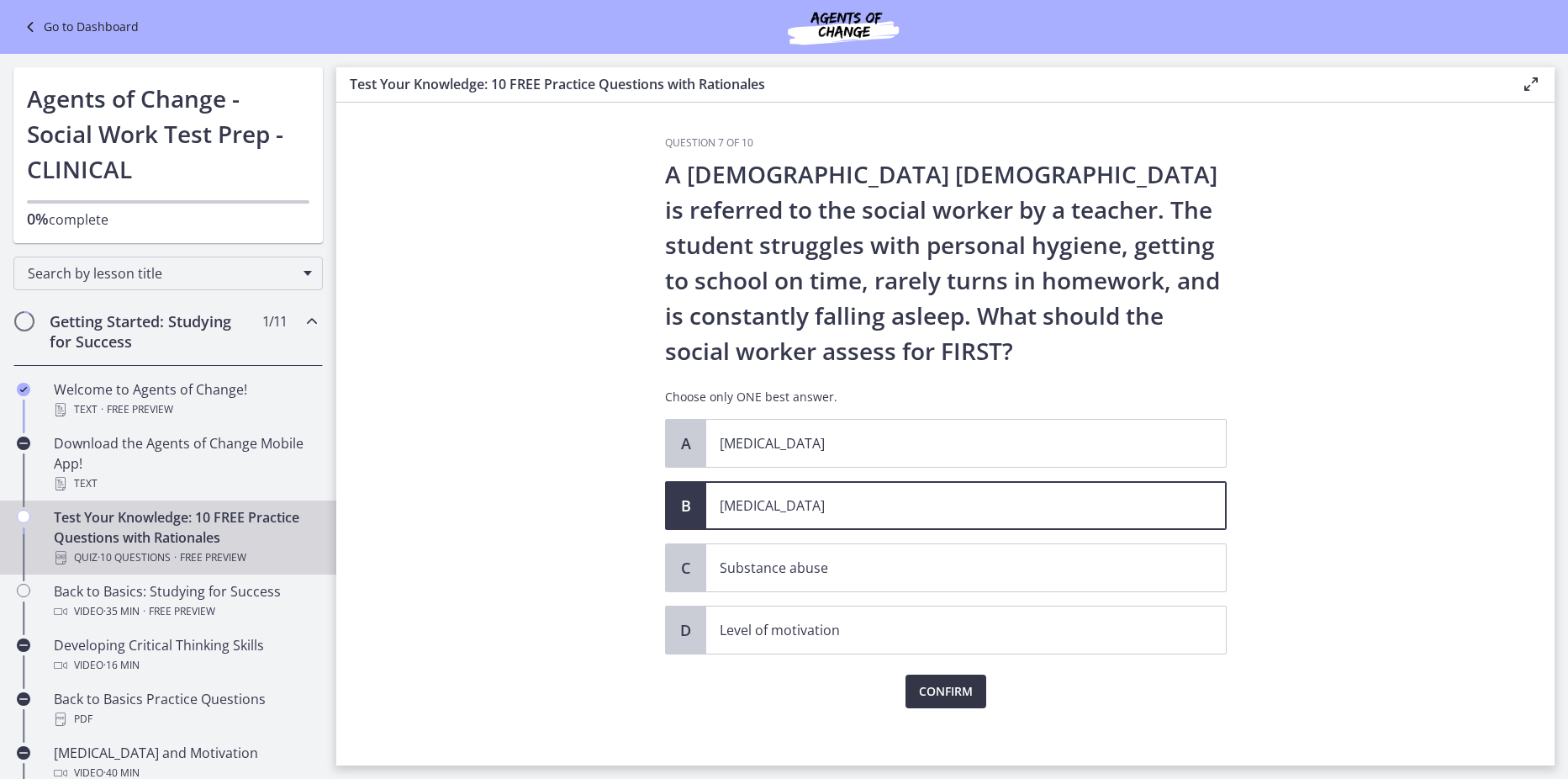
click at [957, 695] on span "Confirm" at bounding box center [946, 691] width 54 height 20
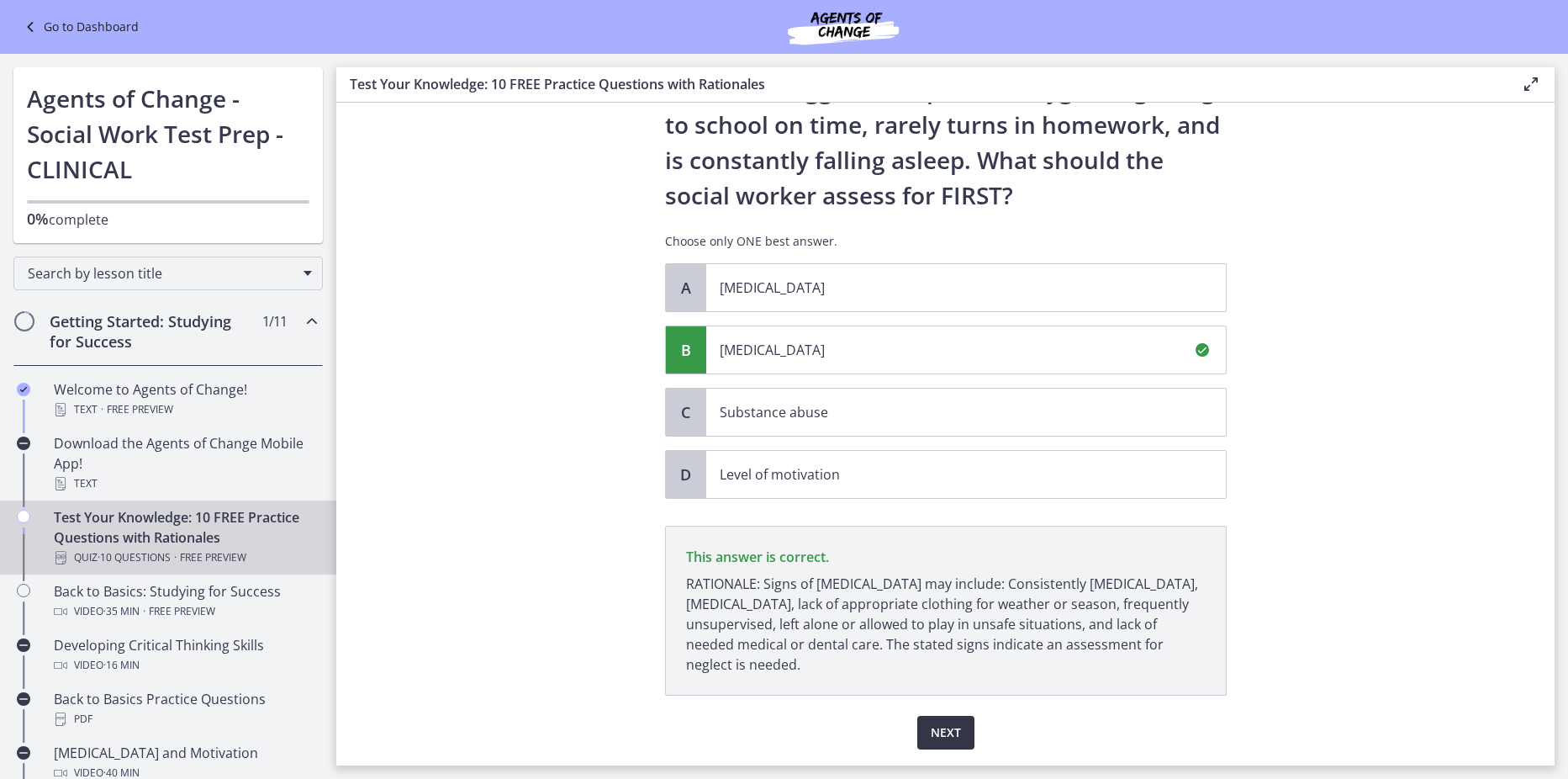
scroll to position [207, 0]
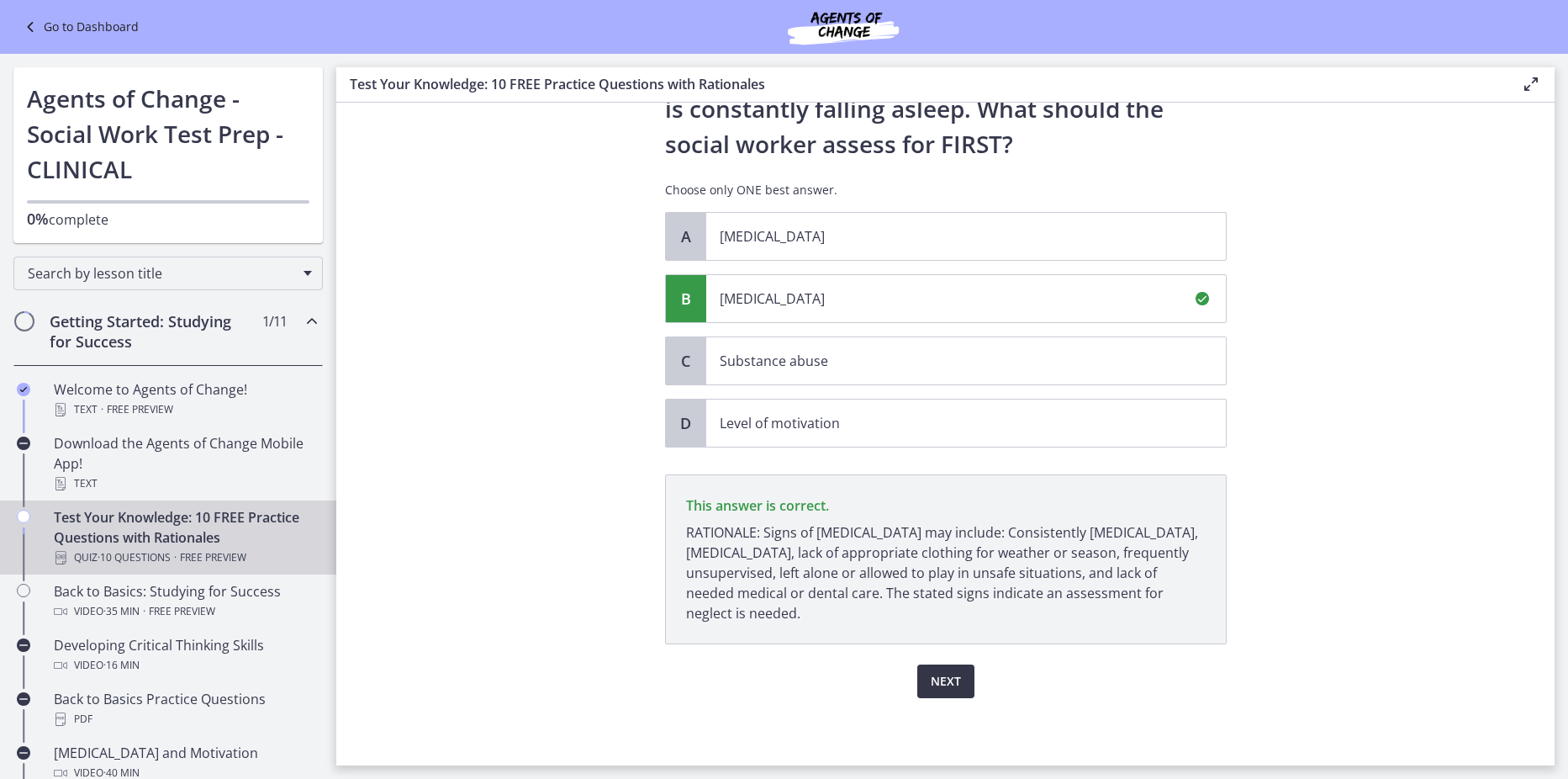
click at [944, 679] on span "Next" at bounding box center [946, 681] width 30 height 20
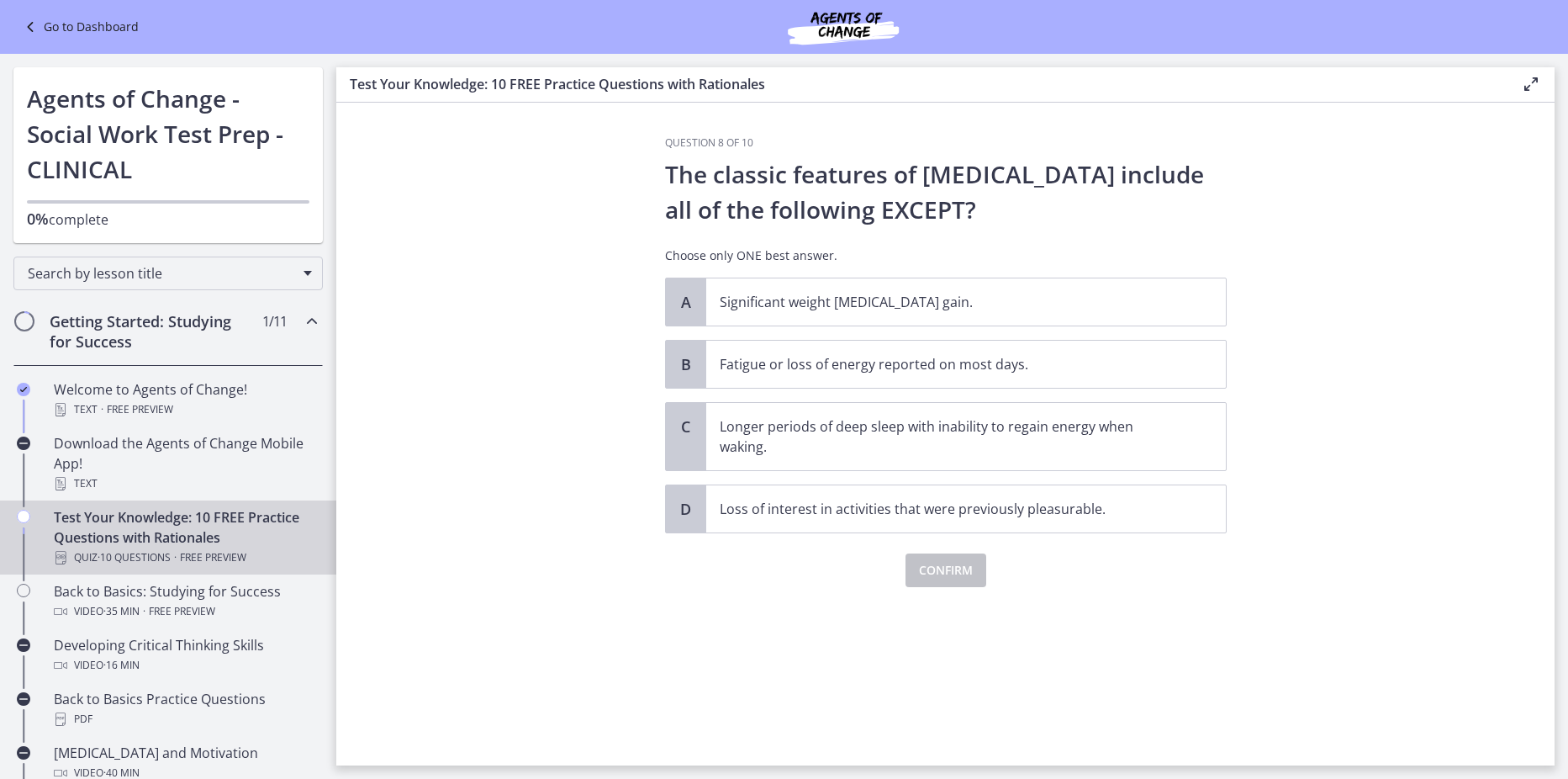
scroll to position [0, 0]
click at [923, 451] on p "Longer periods of deep sleep with inability to regain energy when waking." at bounding box center [950, 437] width 460 height 41
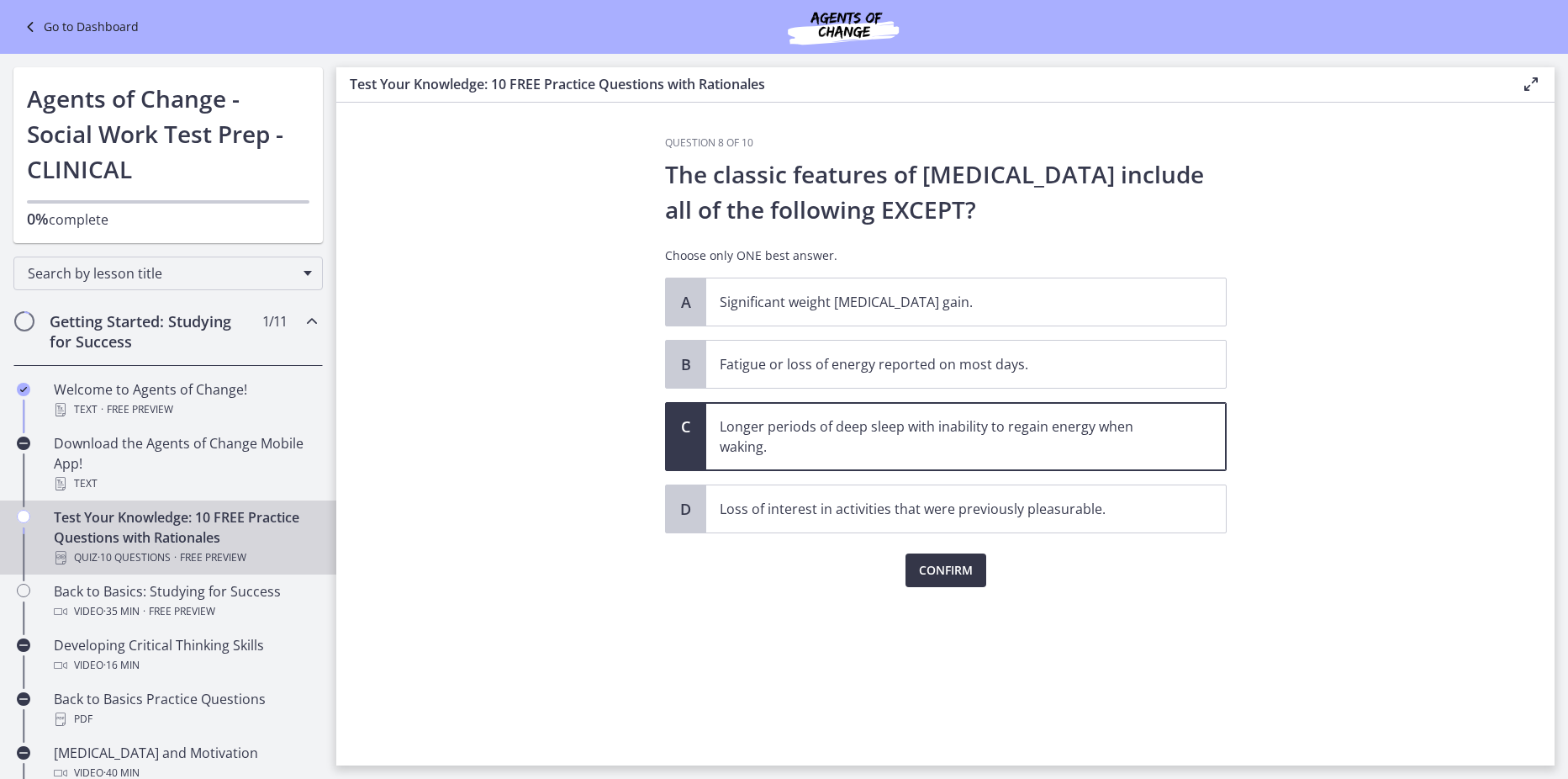
click at [946, 567] on span "Confirm" at bounding box center [946, 570] width 54 height 20
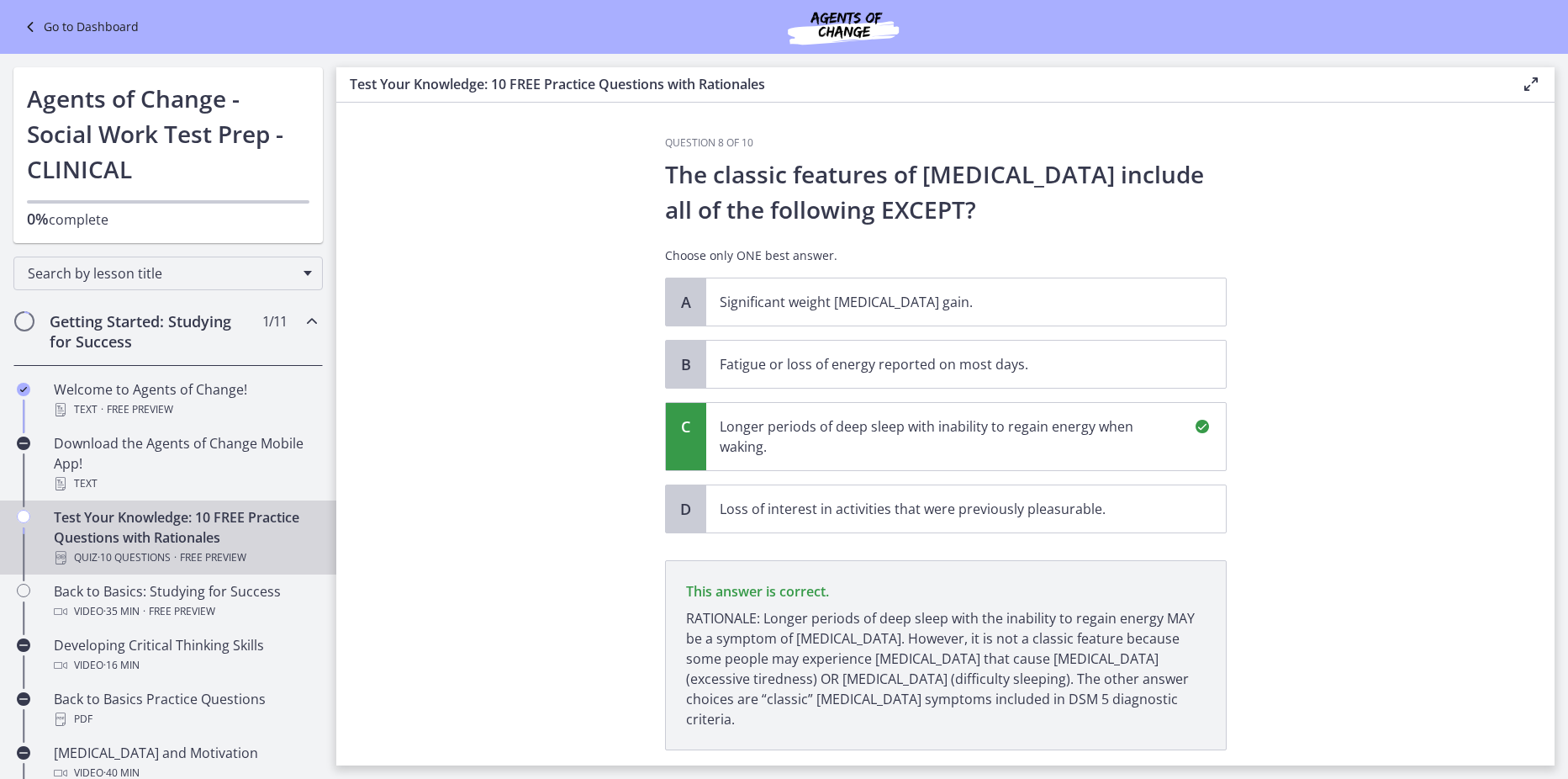
scroll to position [86, 0]
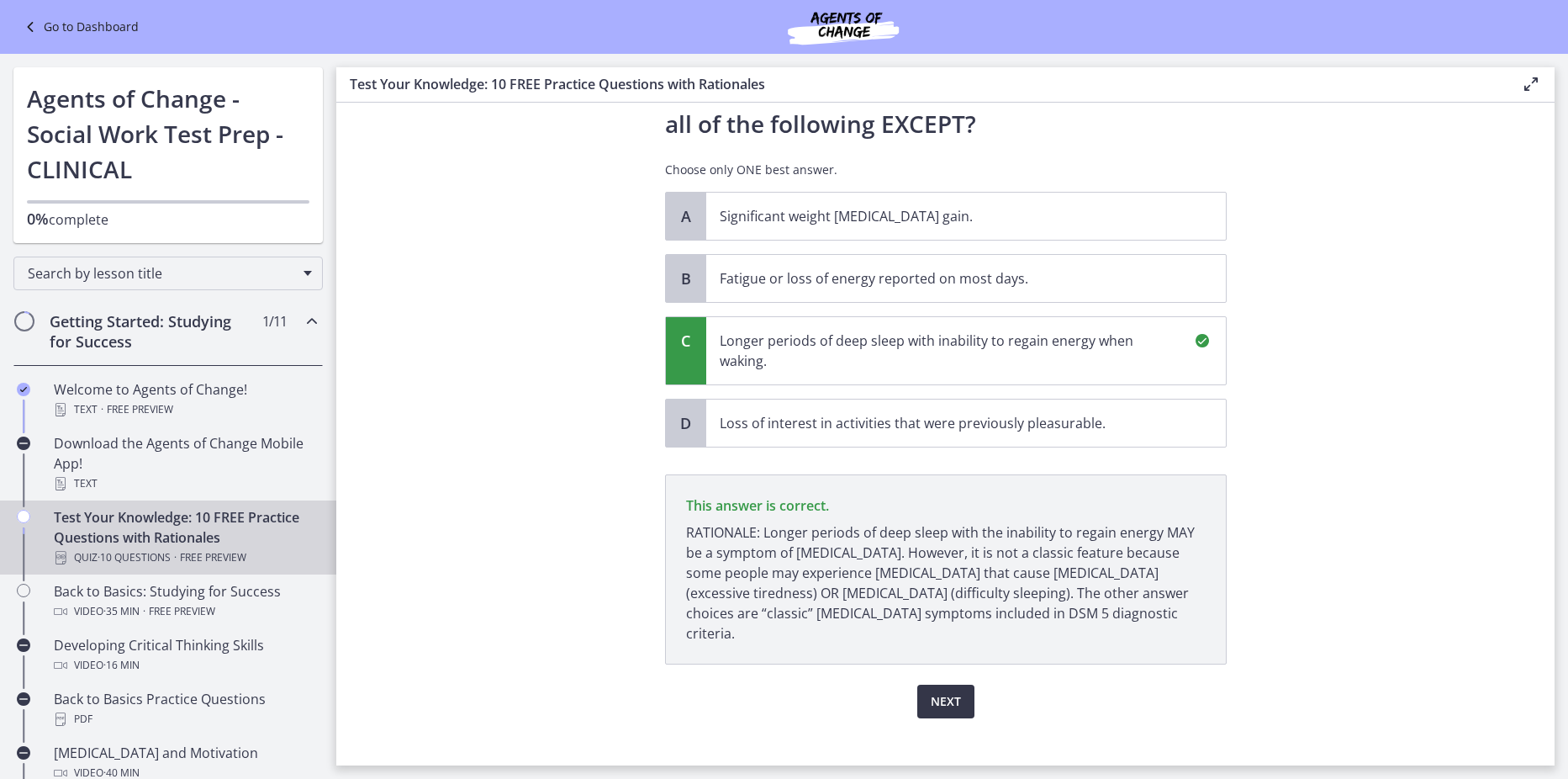
click at [940, 691] on span "Next" at bounding box center [946, 701] width 30 height 20
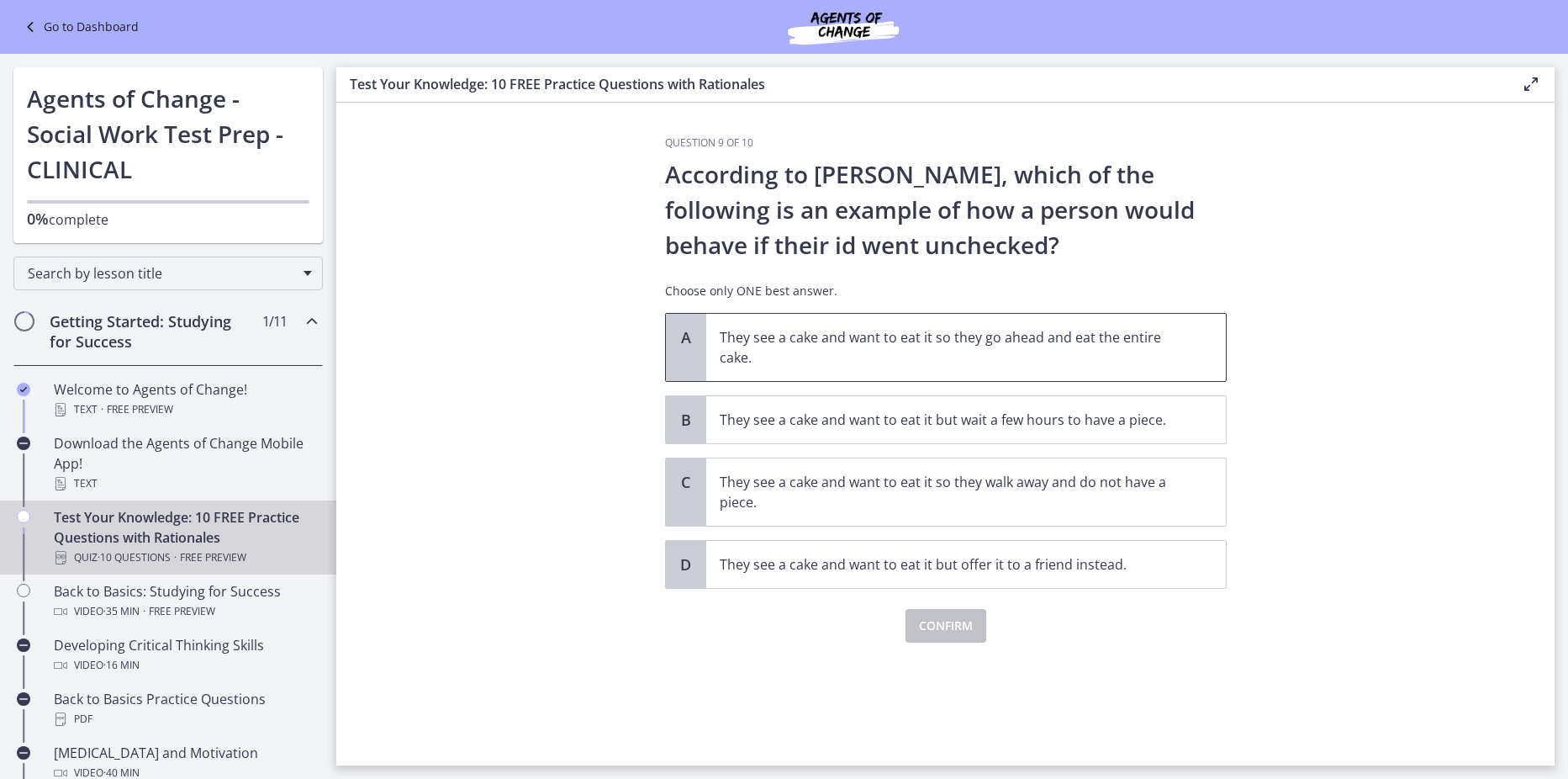
click at [928, 351] on p "They see a cake and want to eat it so they go ahead and eat the entire cake." at bounding box center [950, 347] width 460 height 41
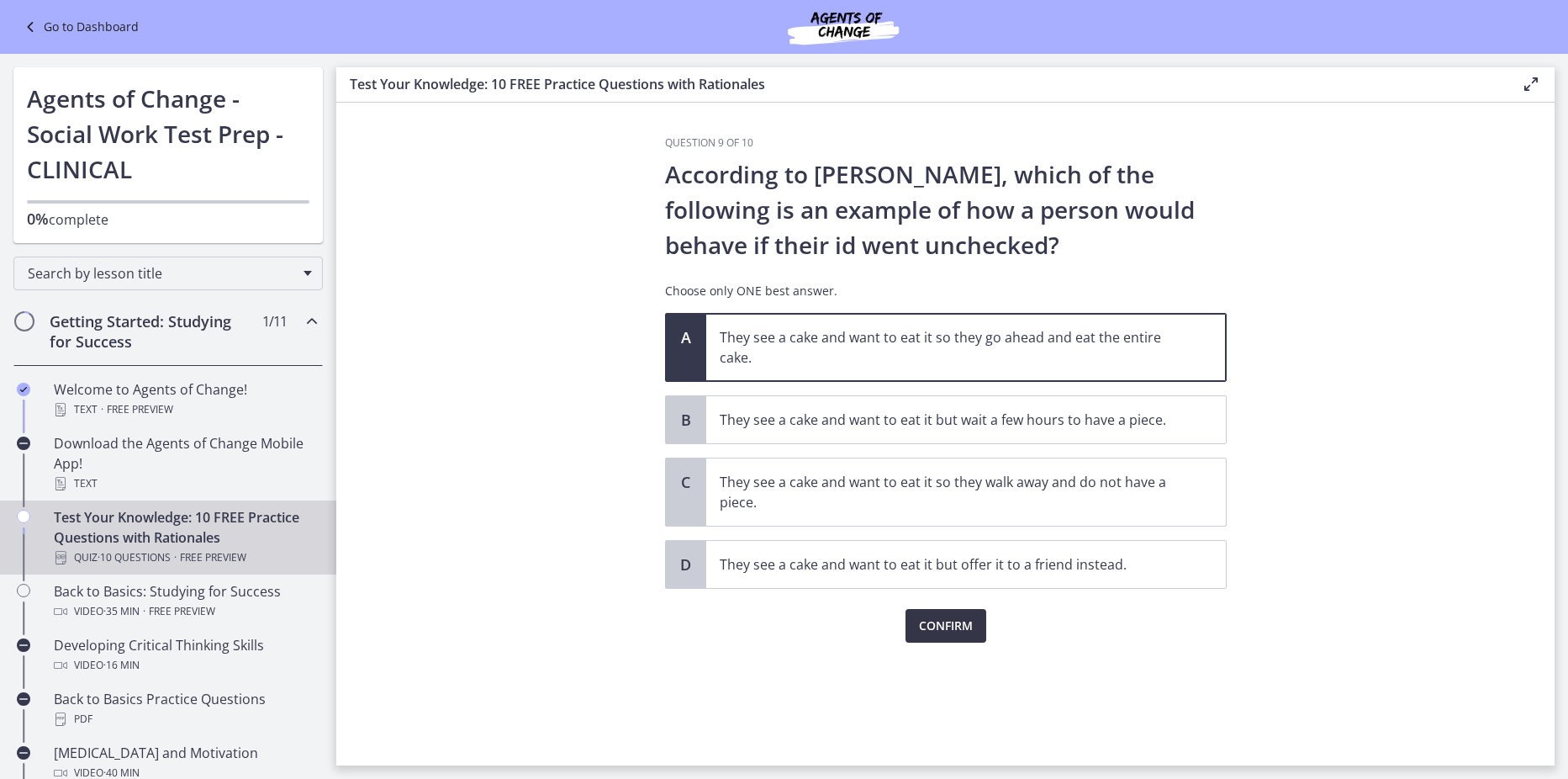
click at [941, 617] on span "Confirm" at bounding box center [946, 626] width 54 height 20
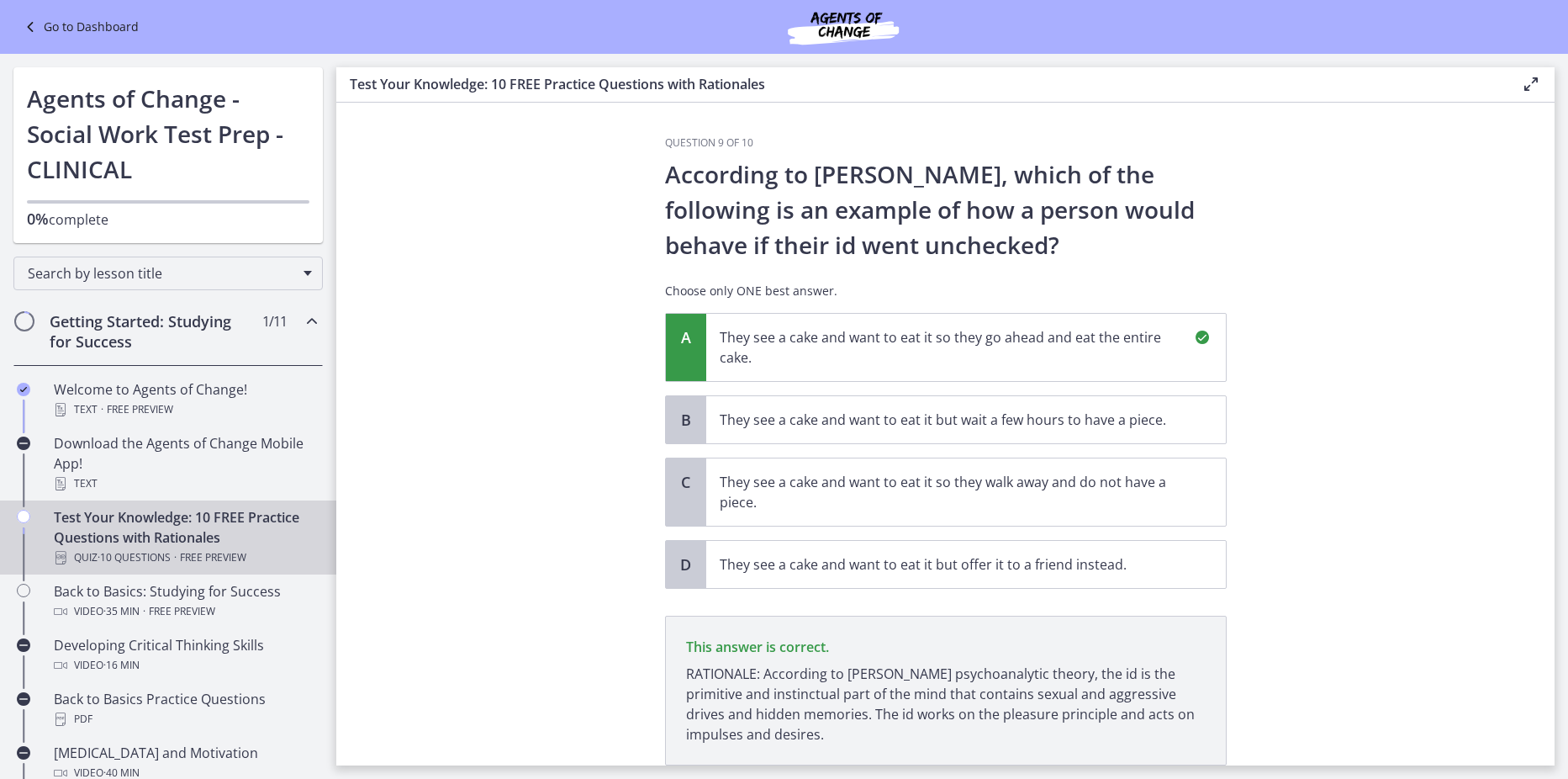
scroll to position [121, 0]
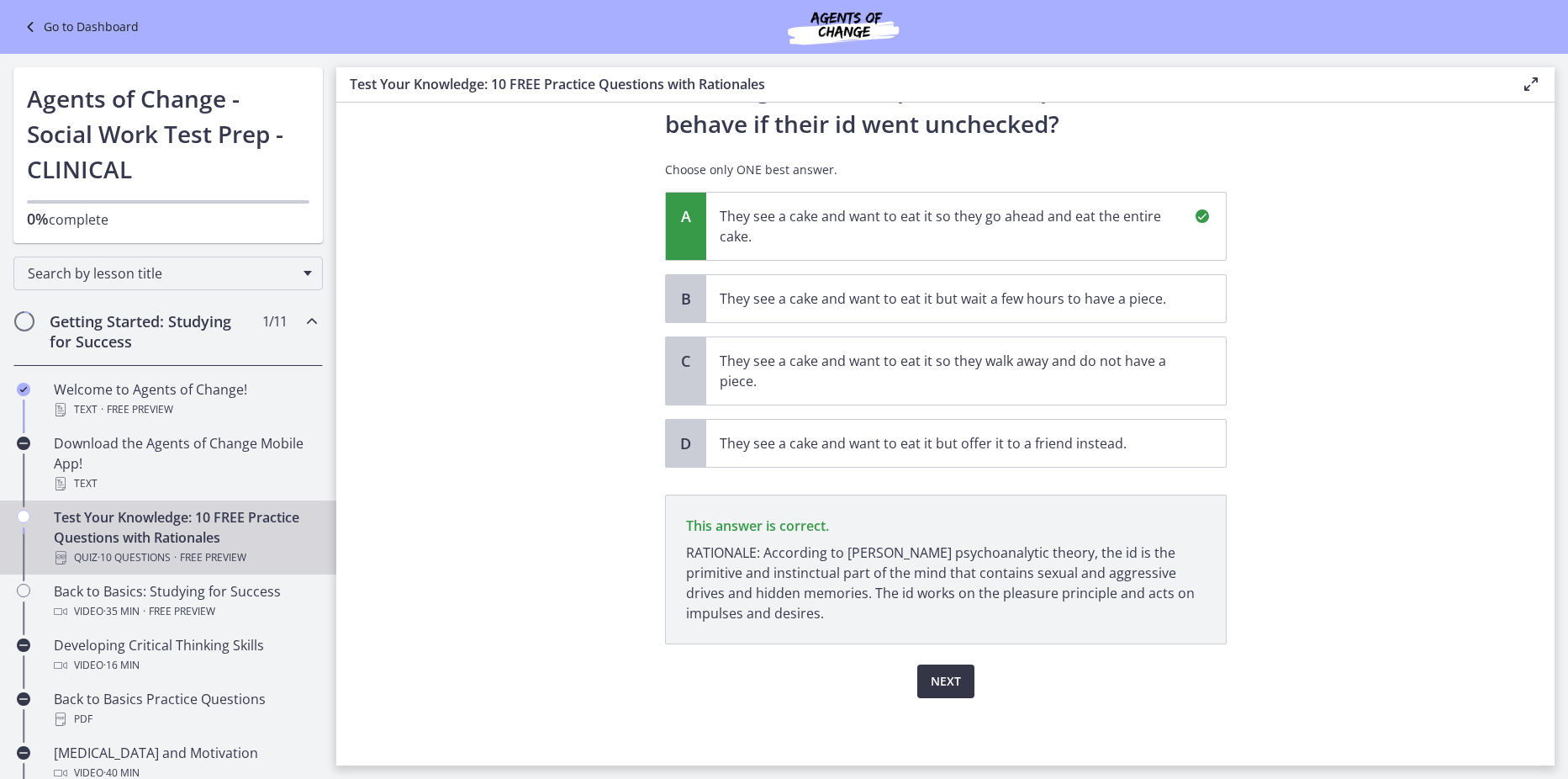
click at [931, 681] on span "Next" at bounding box center [946, 681] width 30 height 20
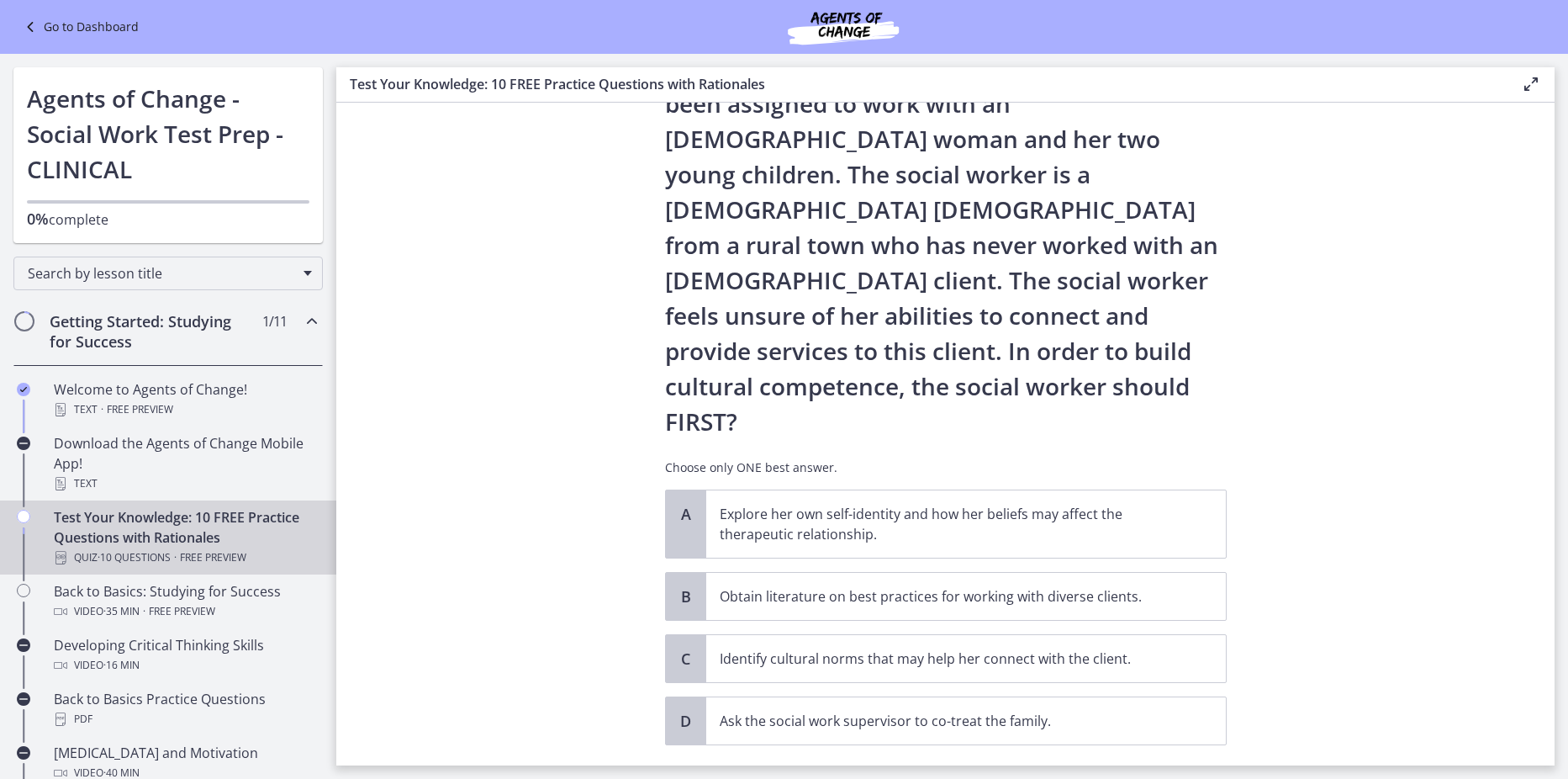
scroll to position [137, 0]
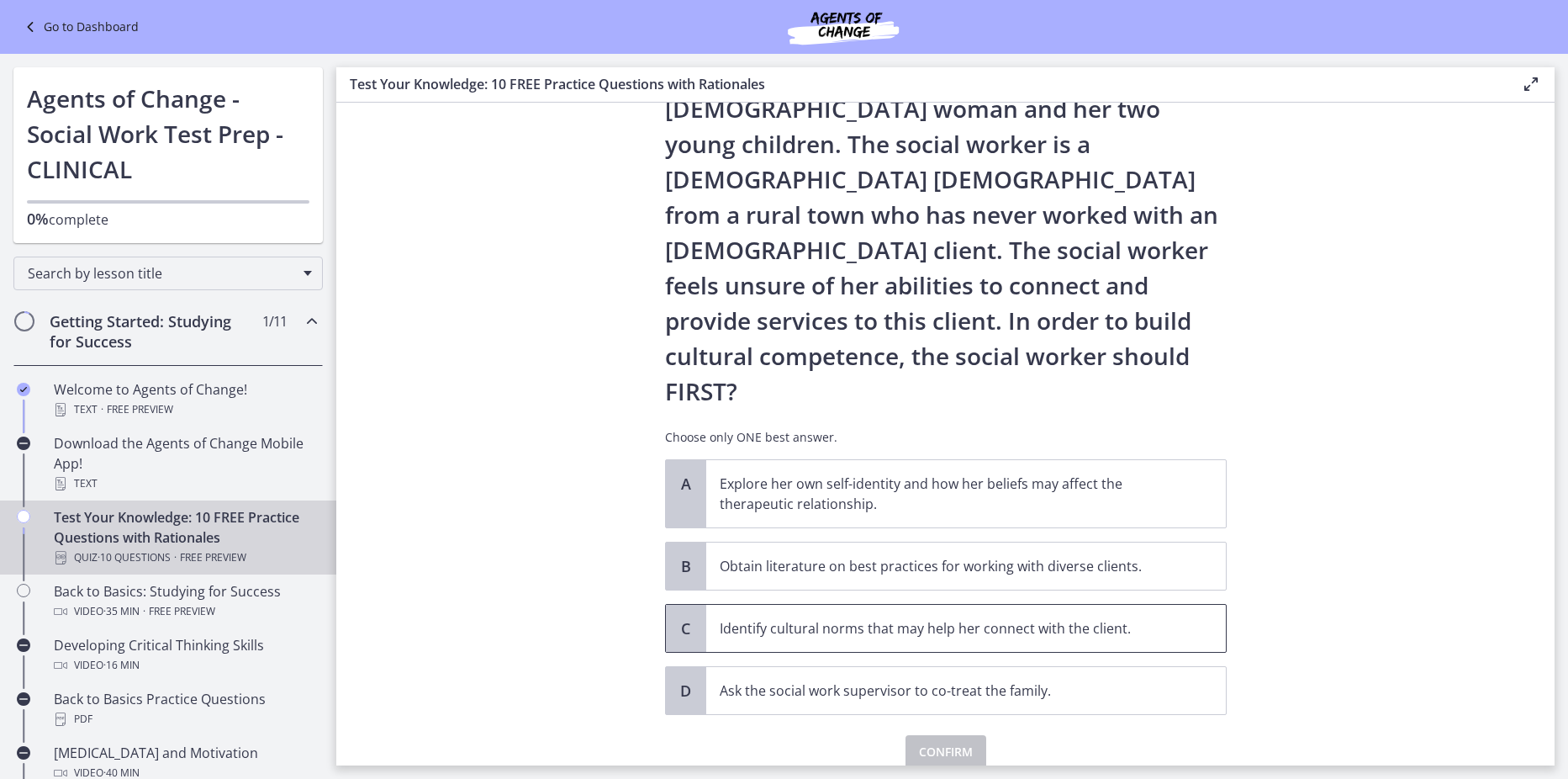
click at [926, 618] on p "Identify cultural norms that may help her connect with the client." at bounding box center [950, 629] width 460 height 20
click at [940, 742] on span "Confirm" at bounding box center [946, 752] width 54 height 20
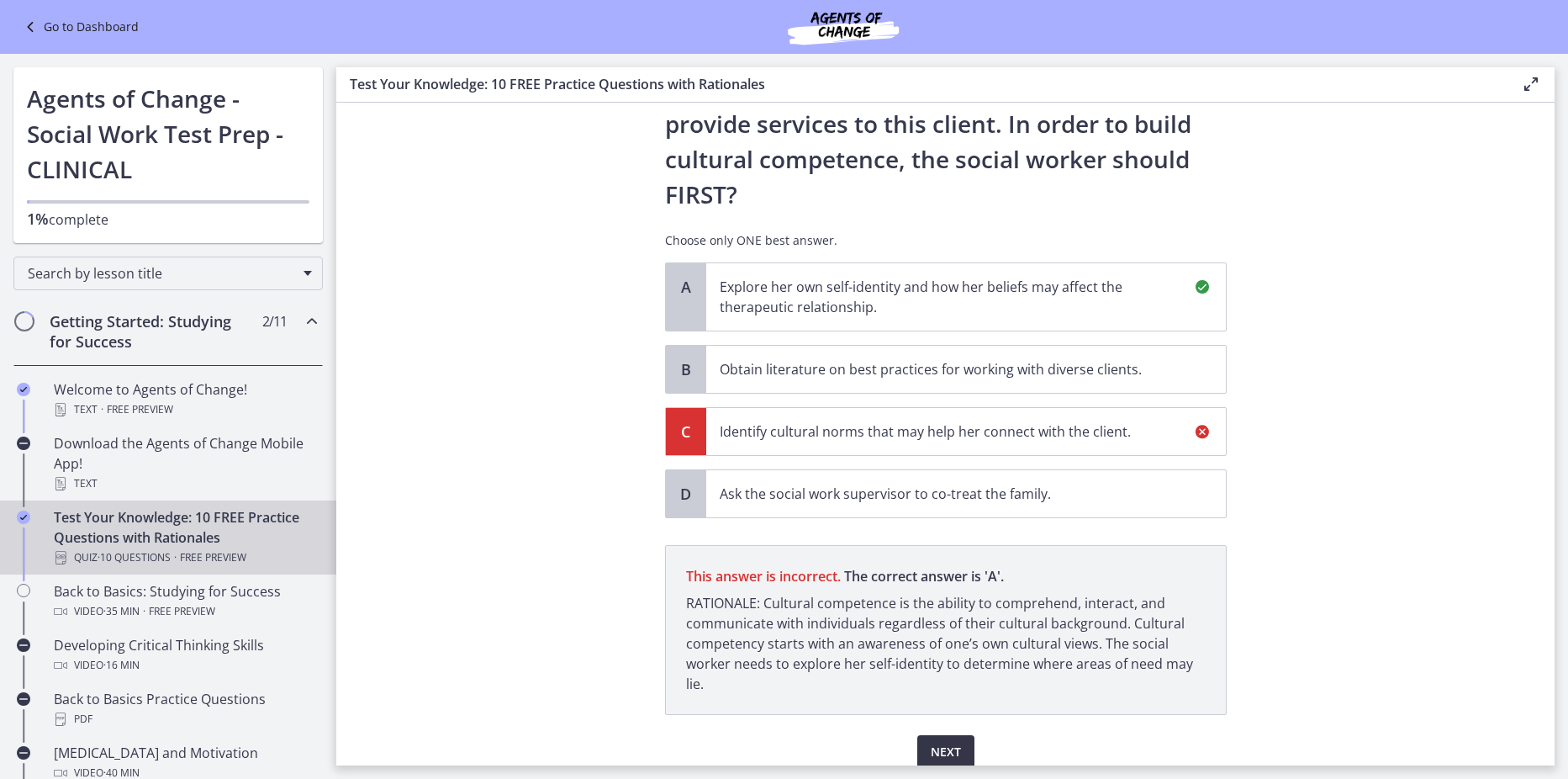
click at [940, 742] on span "Next" at bounding box center [946, 752] width 30 height 20
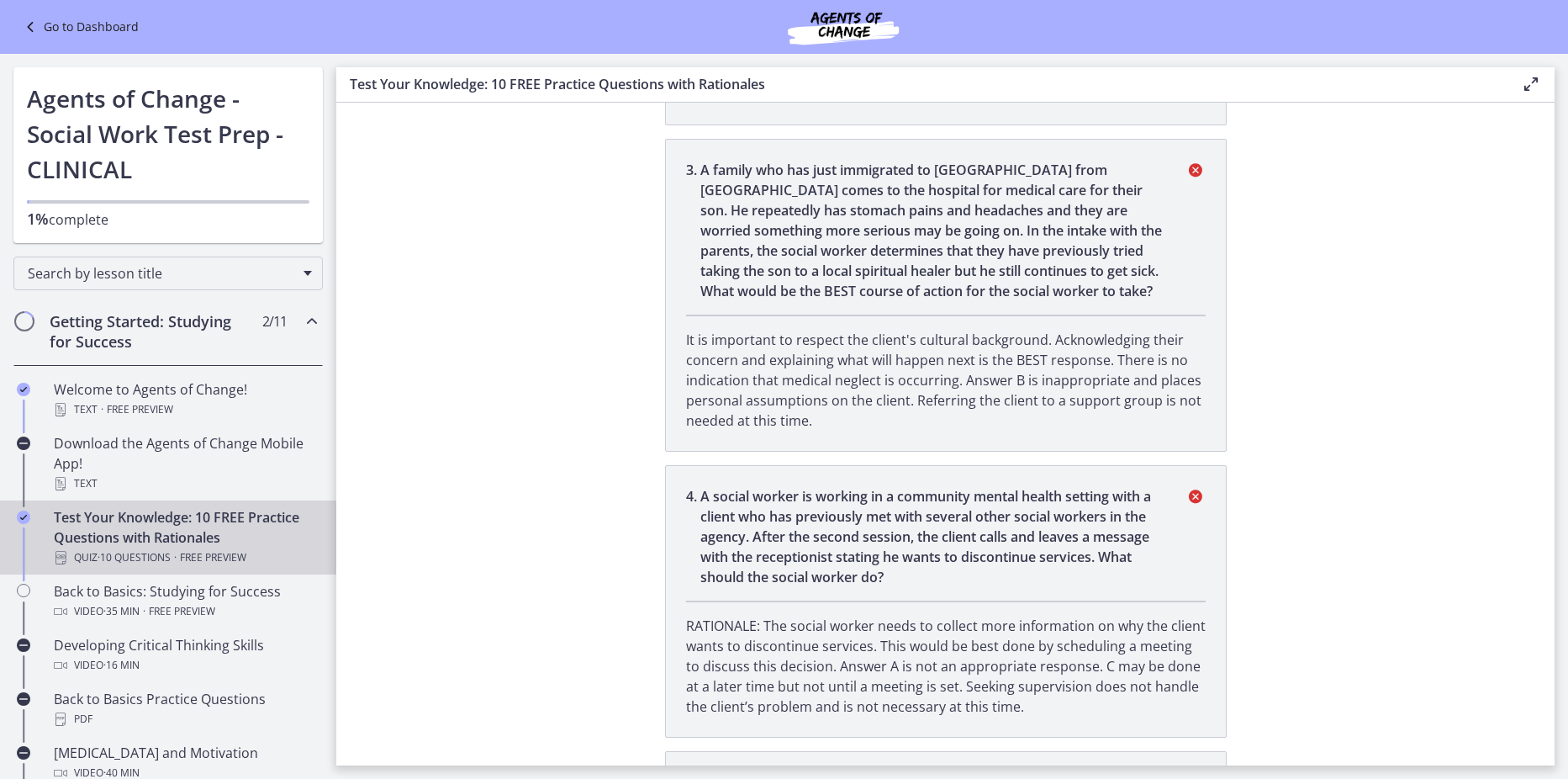
scroll to position [799, 0]
click at [1119, 482] on li "4 . A social worker is working in a community mental health setting with a clie…" at bounding box center [946, 600] width 562 height 272
drag, startPoint x: 1119, startPoint y: 482, endPoint x: 1121, endPoint y: 494, distance: 12.2
click at [1121, 494] on li "4 . A social worker is working in a community mental health setting with a clie…" at bounding box center [946, 600] width 562 height 272
drag, startPoint x: 1121, startPoint y: 494, endPoint x: 1124, endPoint y: 505, distance: 11.4
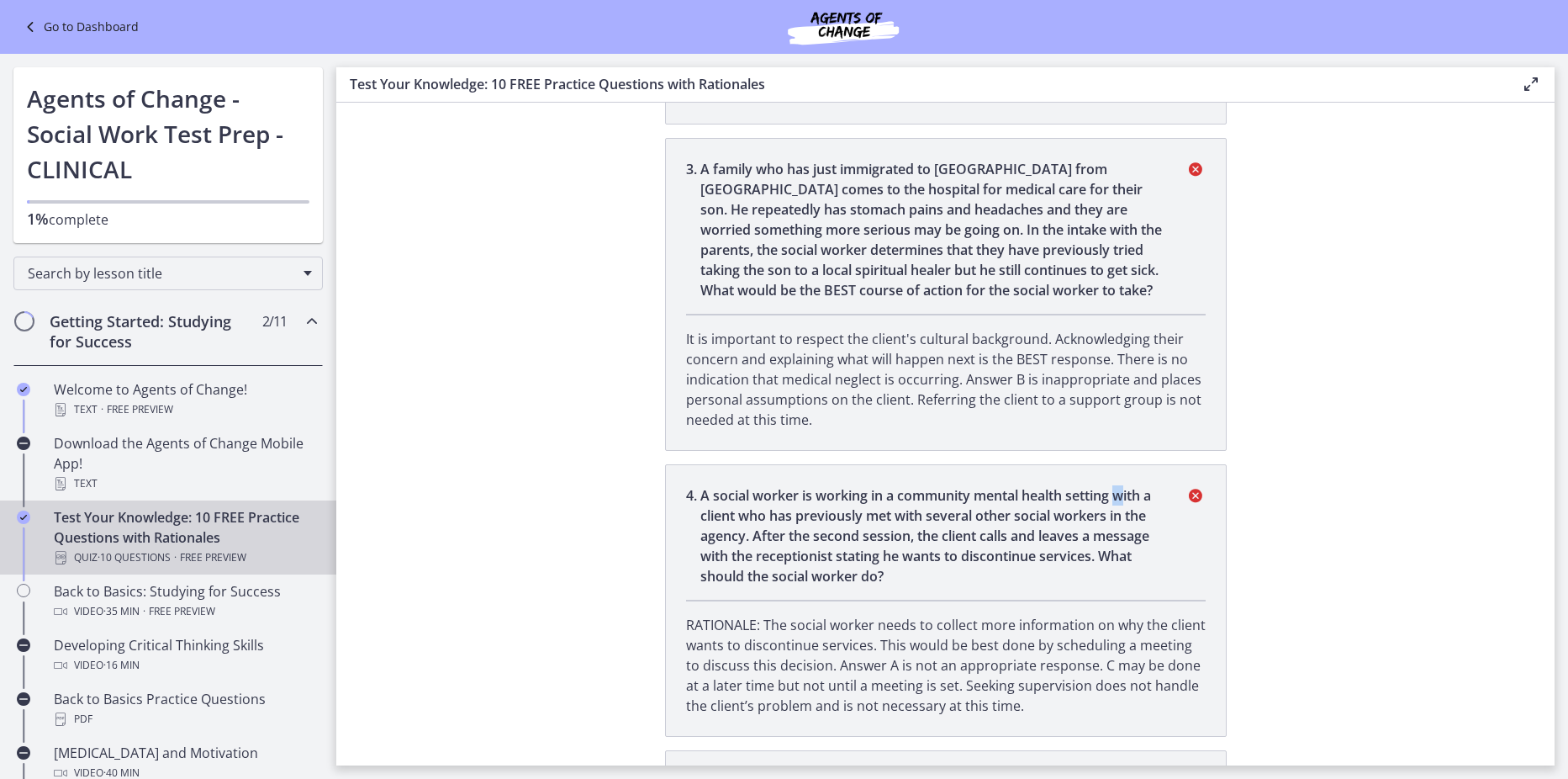
click at [1124, 505] on p "A social worker is working in a community mental health setting with a client w…" at bounding box center [933, 535] width 465 height 101
click at [1120, 504] on p "A social worker is working in a community mental health setting with a client w…" at bounding box center [933, 535] width 465 height 101
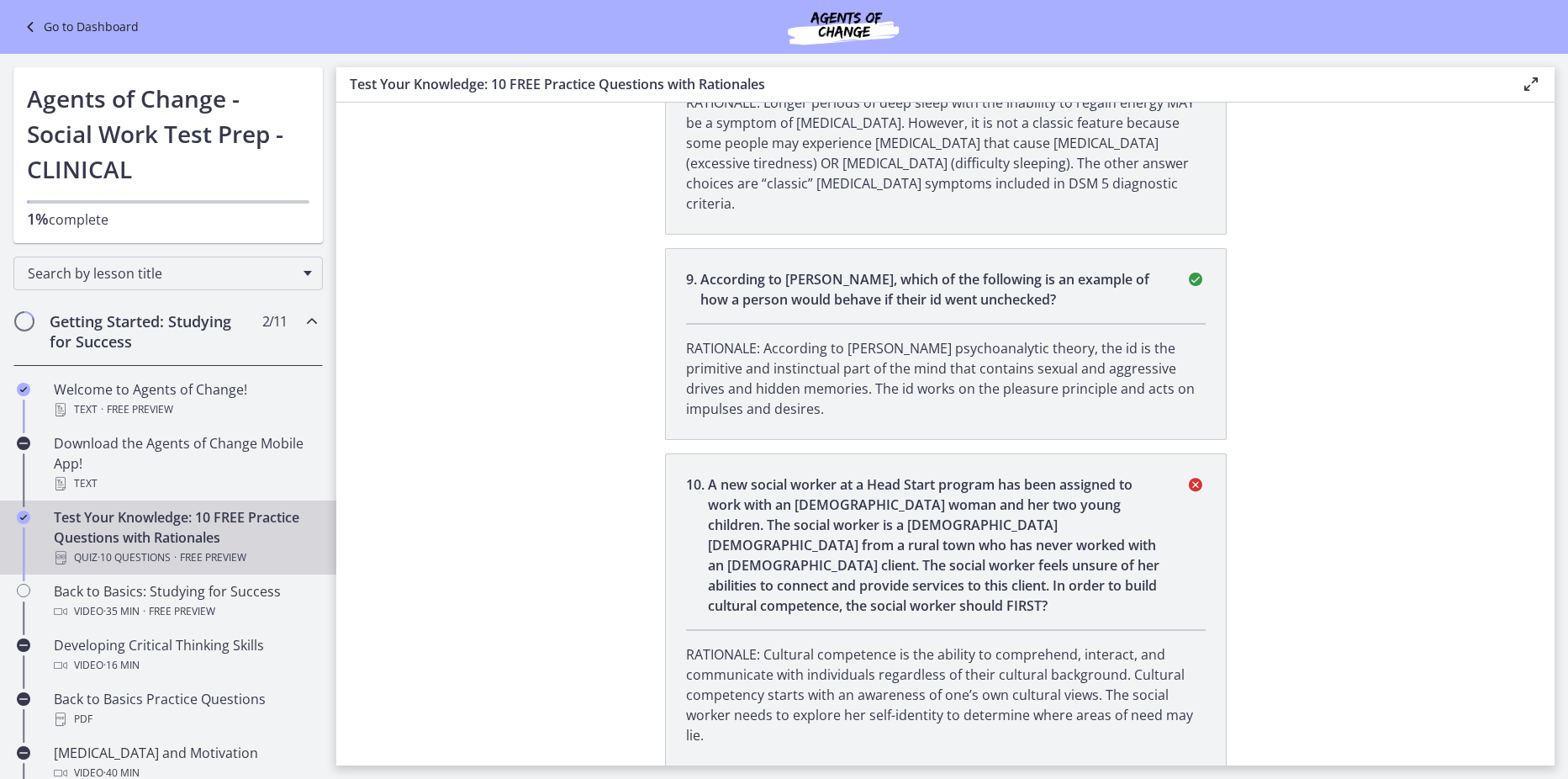
scroll to position [2331, 0]
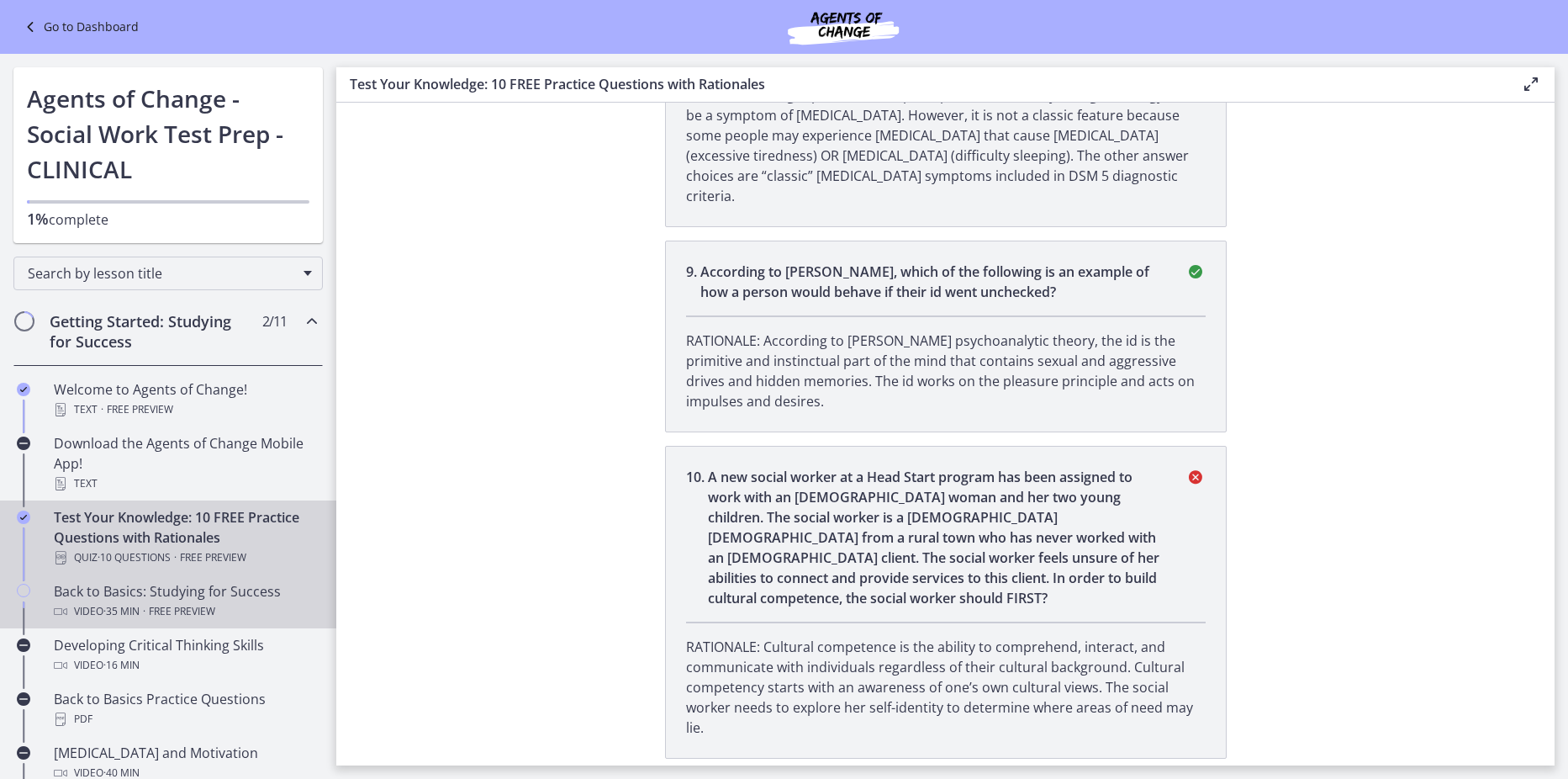
click at [128, 593] on div "Back to Basics: Studying for Success Video · 35 min · Free preview" at bounding box center [185, 602] width 262 height 41
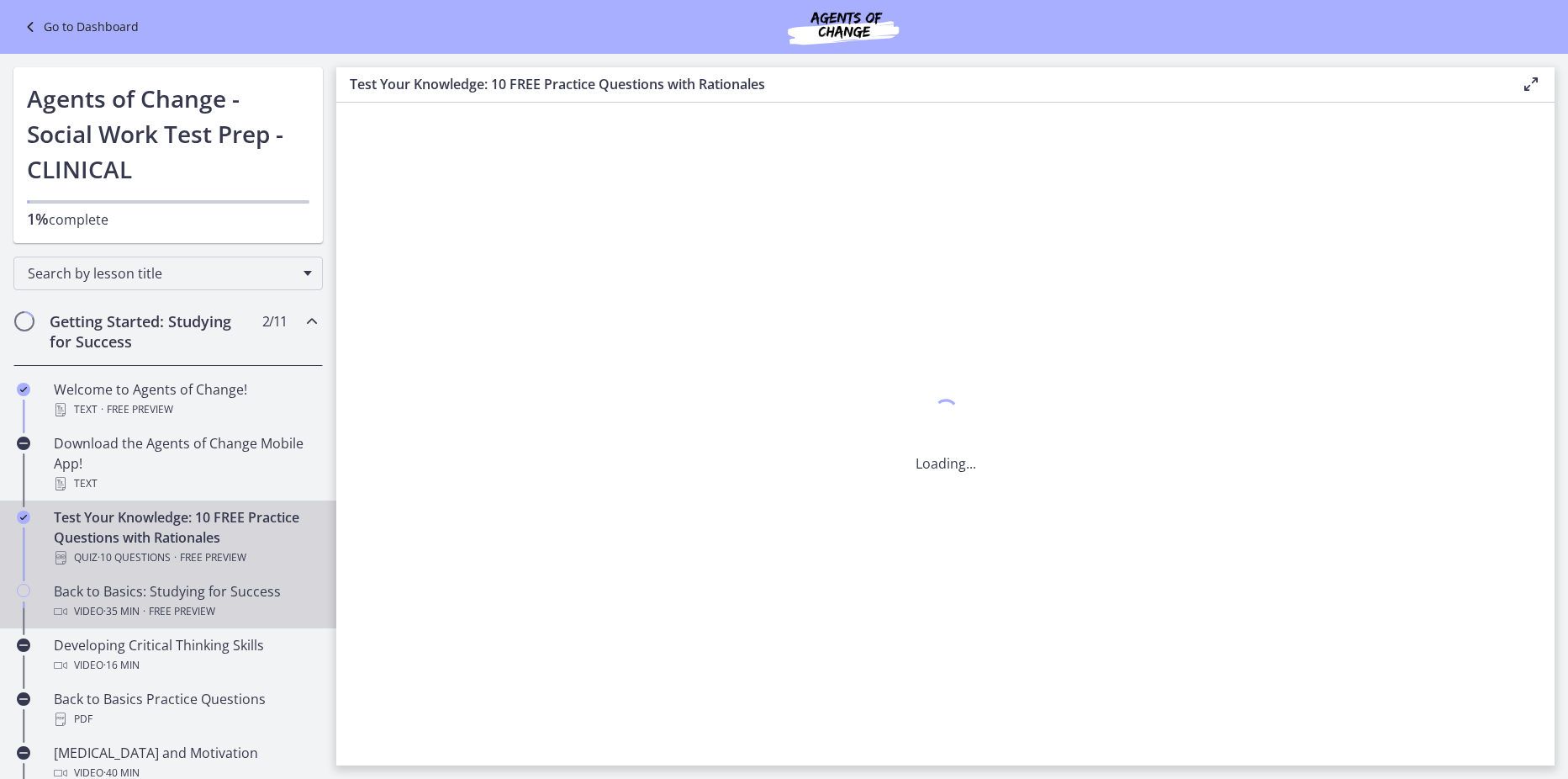
scroll to position [0, 0]
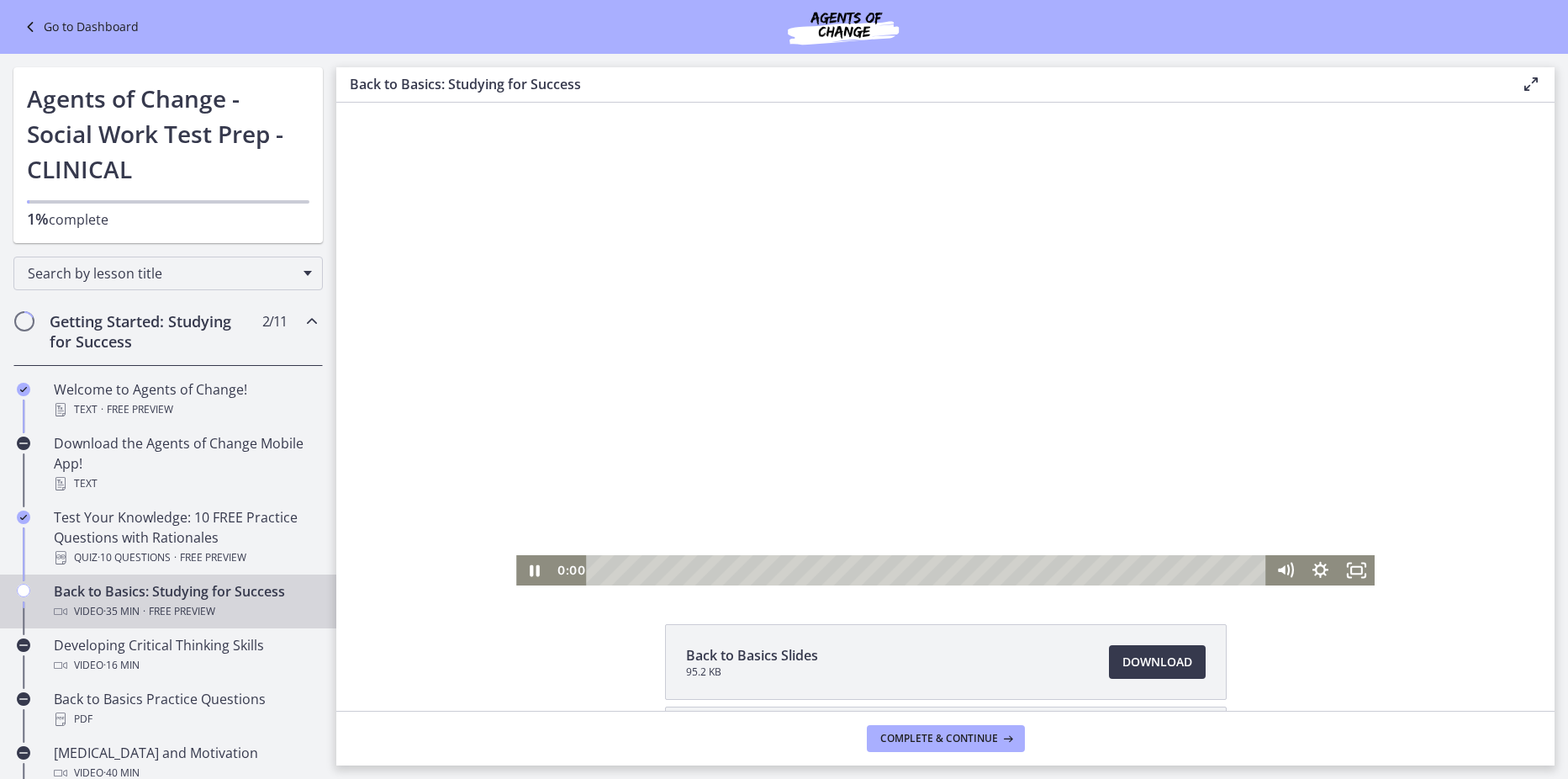
scroll to position [152, 0]
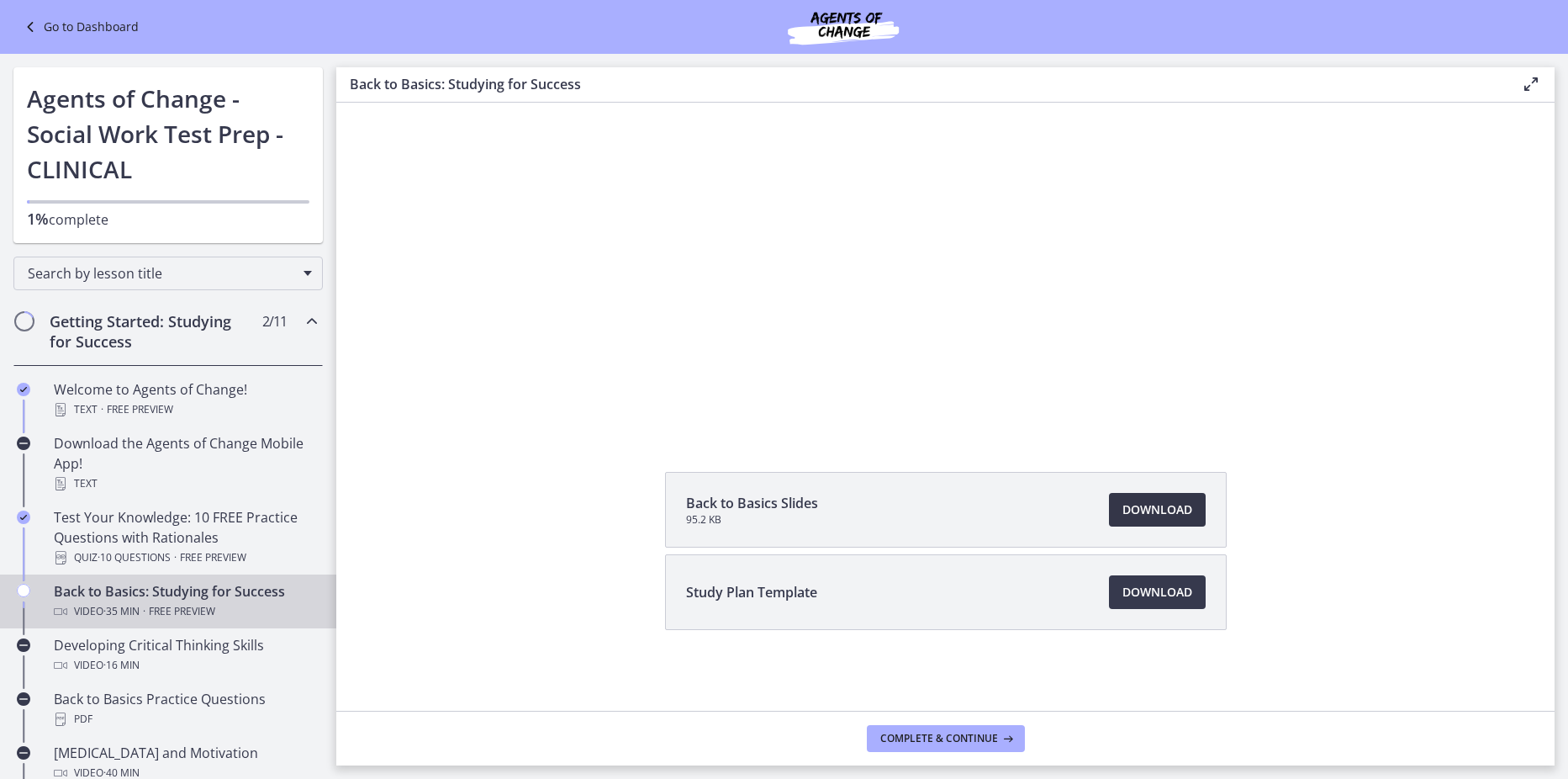
click at [1134, 511] on span "Download Opens in a new window" at bounding box center [1157, 509] width 70 height 20
click at [89, 22] on link "Go to Dashboard" at bounding box center [79, 27] width 118 height 20
